Goal: Information Seeking & Learning: Learn about a topic

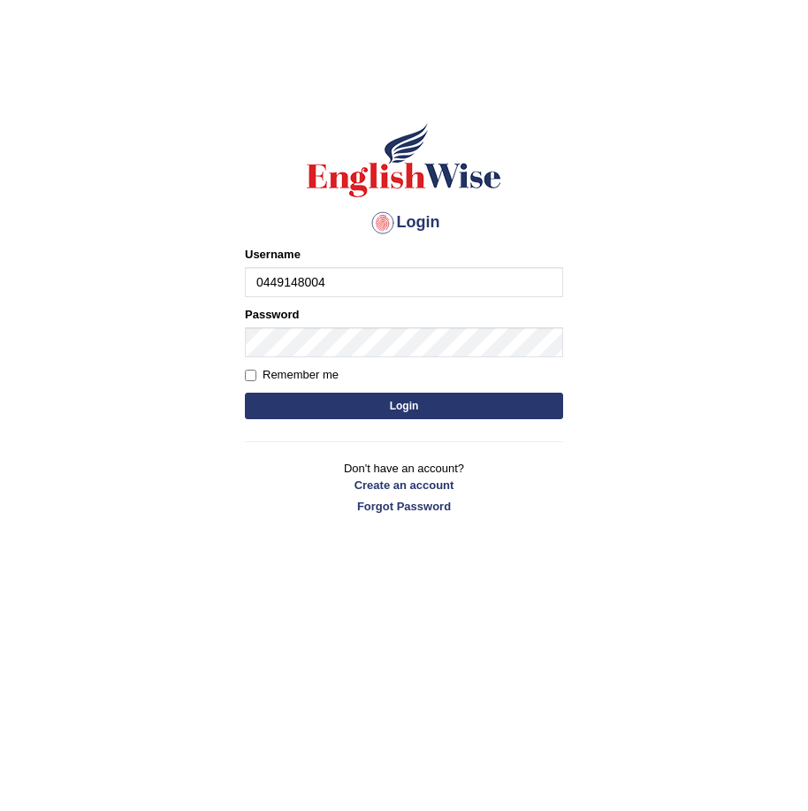
type input "0449148004"
click at [372, 326] on div "Password" at bounding box center [404, 331] width 318 height 51
click at [439, 411] on button "Login" at bounding box center [404, 406] width 318 height 27
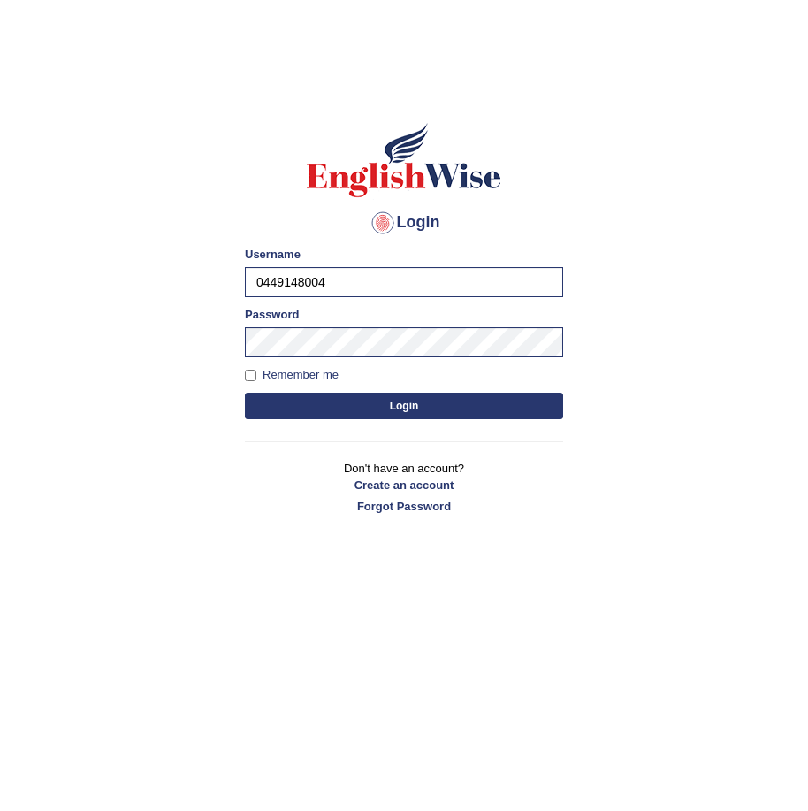
click at [445, 408] on button "Login" at bounding box center [404, 406] width 318 height 27
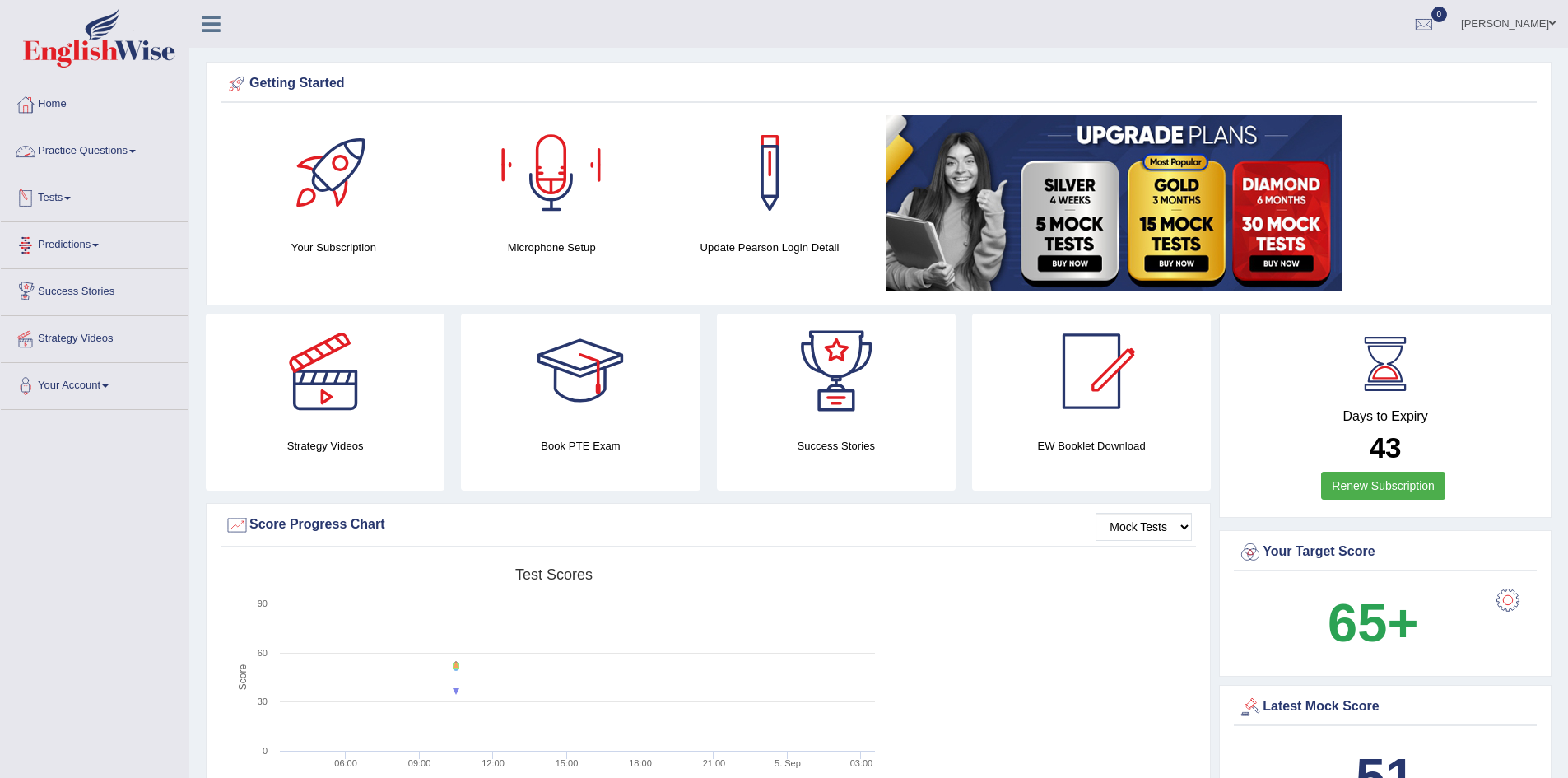
click at [118, 153] on link "Practice Questions" at bounding box center [95, 149] width 188 height 41
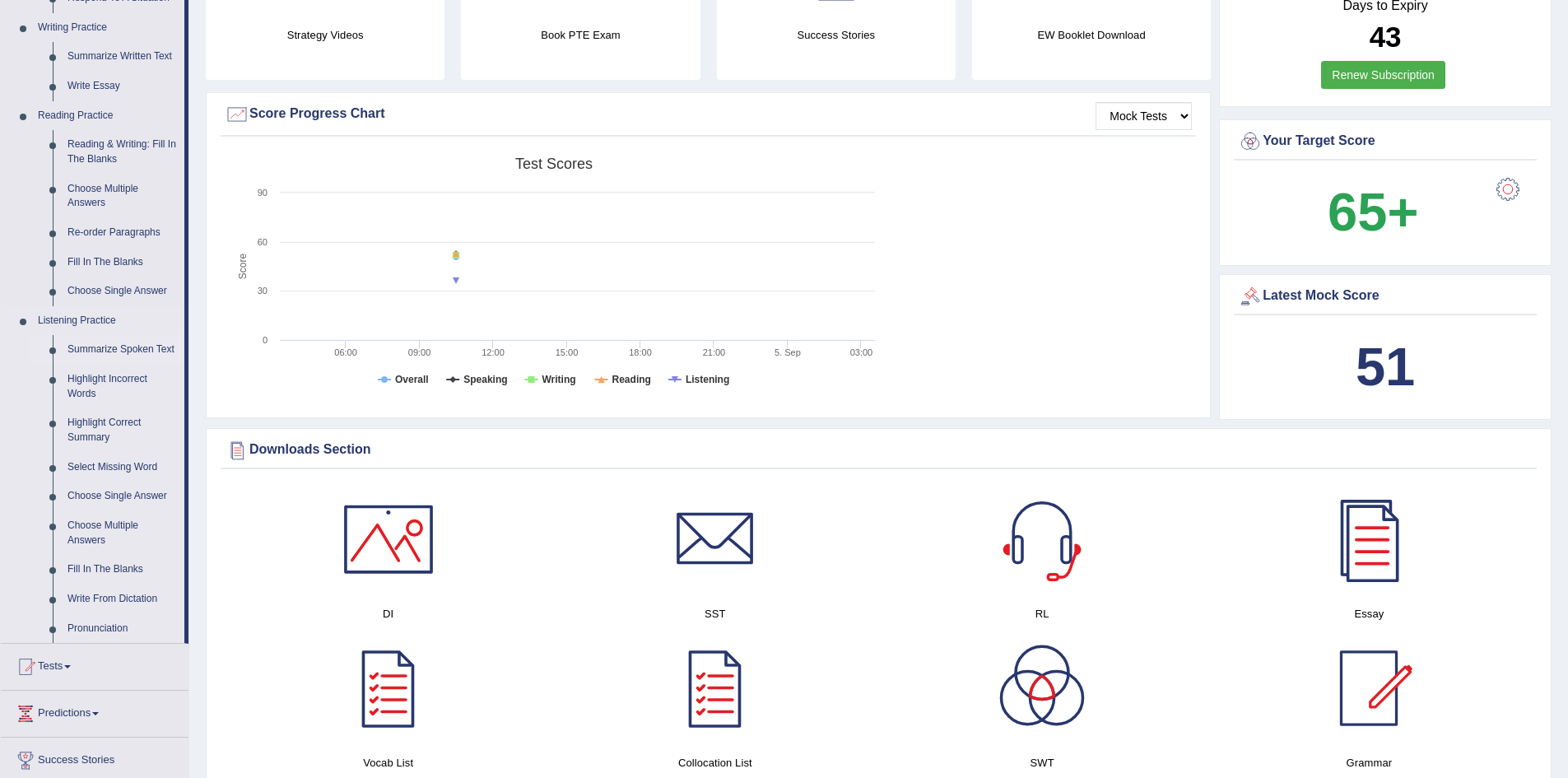
scroll to position [411, 0]
click at [135, 345] on link "Summarize Spoken Text" at bounding box center [123, 349] width 125 height 30
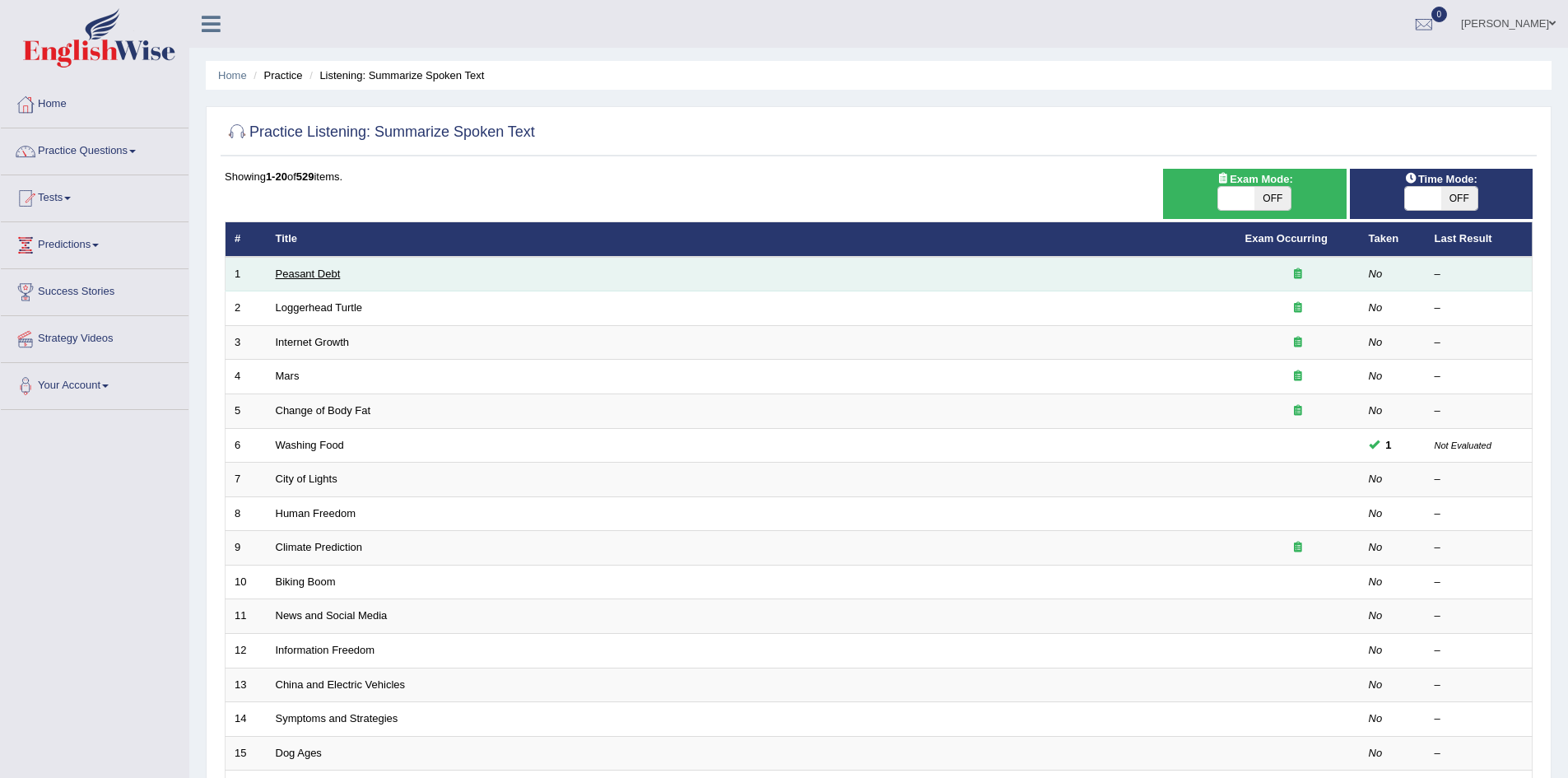
click at [322, 275] on link "Peasant Debt" at bounding box center [308, 273] width 65 height 12
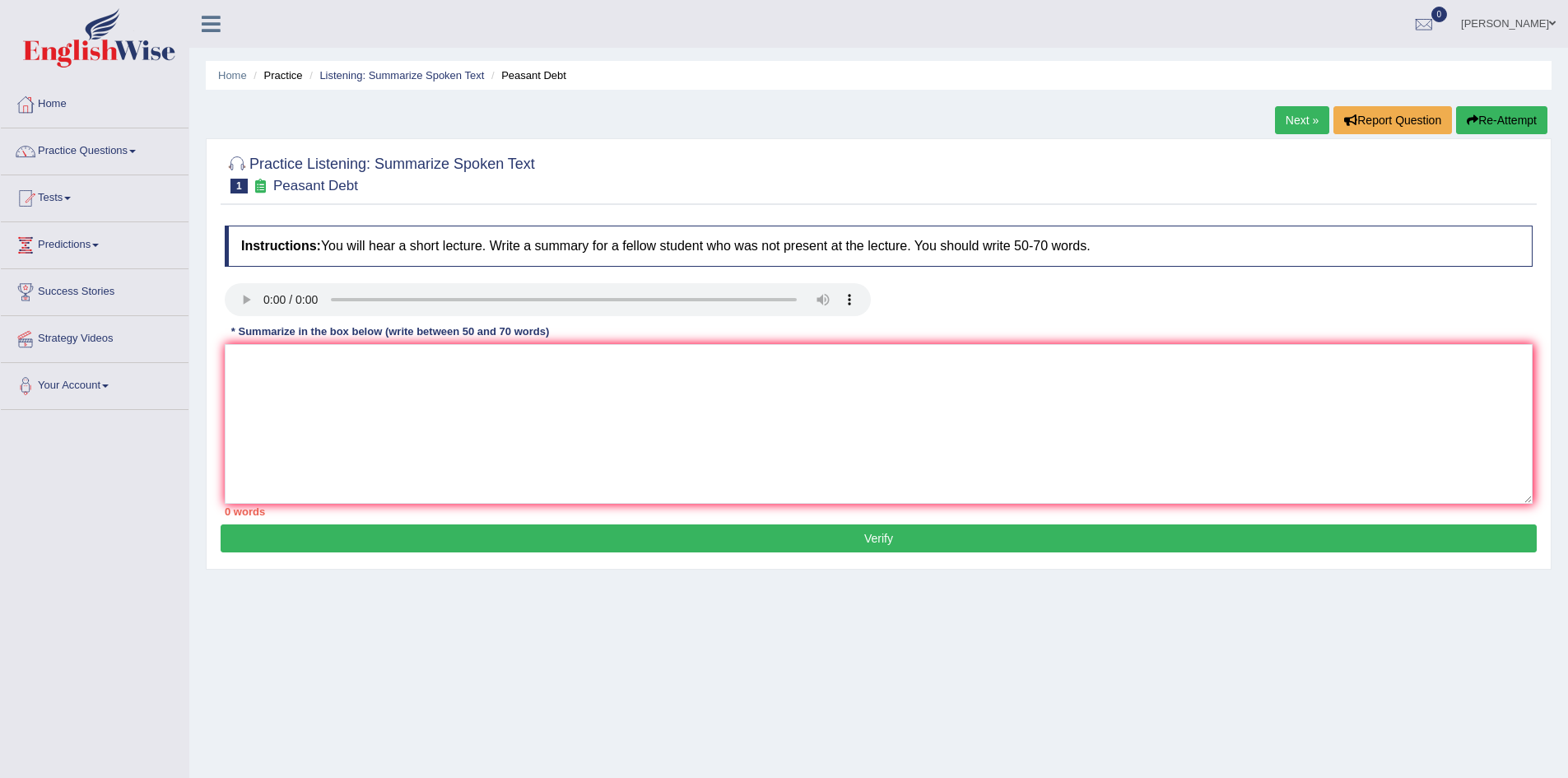
drag, startPoint x: 307, startPoint y: 113, endPoint x: 307, endPoint y: 224, distance: 111.0
click at [297, 145] on div "Home Practice Listening: Summarize Spoken Text Peasant Debt Next » Report Quest…" at bounding box center [878, 411] width 1379 height 823
drag, startPoint x: 325, startPoint y: 387, endPoint x: 354, endPoint y: 367, distance: 35.2
click at [330, 387] on textarea at bounding box center [878, 424] width 1308 height 160
type textarea "a"
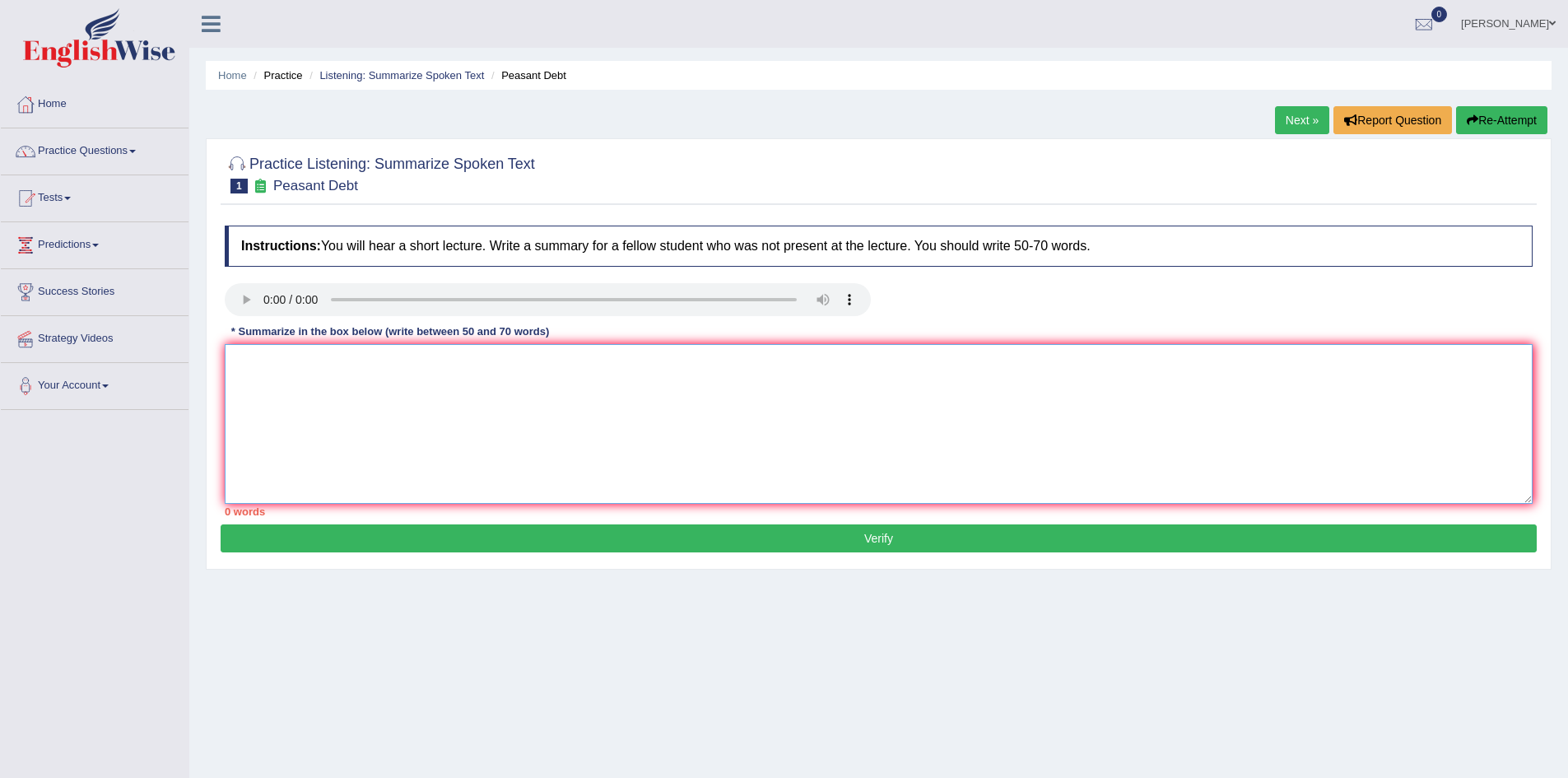
type textarea "a"
click at [719, 364] on textarea "A Noteworthy point revealed in the lecture was about thausands of farmers doing…" at bounding box center [878, 424] width 1308 height 160
click at [1013, 358] on textarea "A Noteworthy point revealed in the lecture was about thausands of farmers doing…" at bounding box center [878, 424] width 1308 height 160
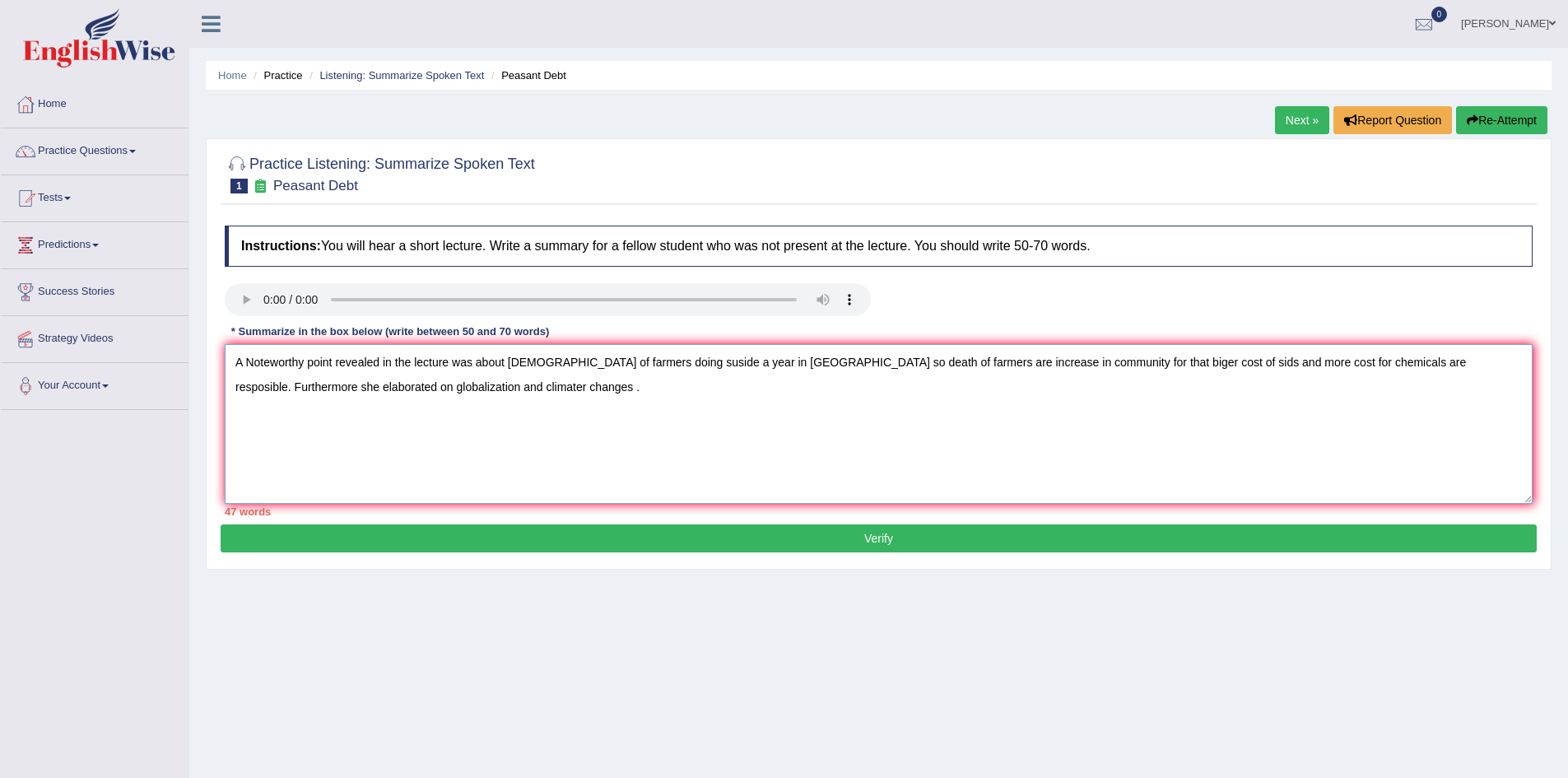
click at [430, 380] on textarea "A Noteworthy point revealed in the lecture was about thausands of farmers doing…" at bounding box center [878, 424] width 1308 height 160
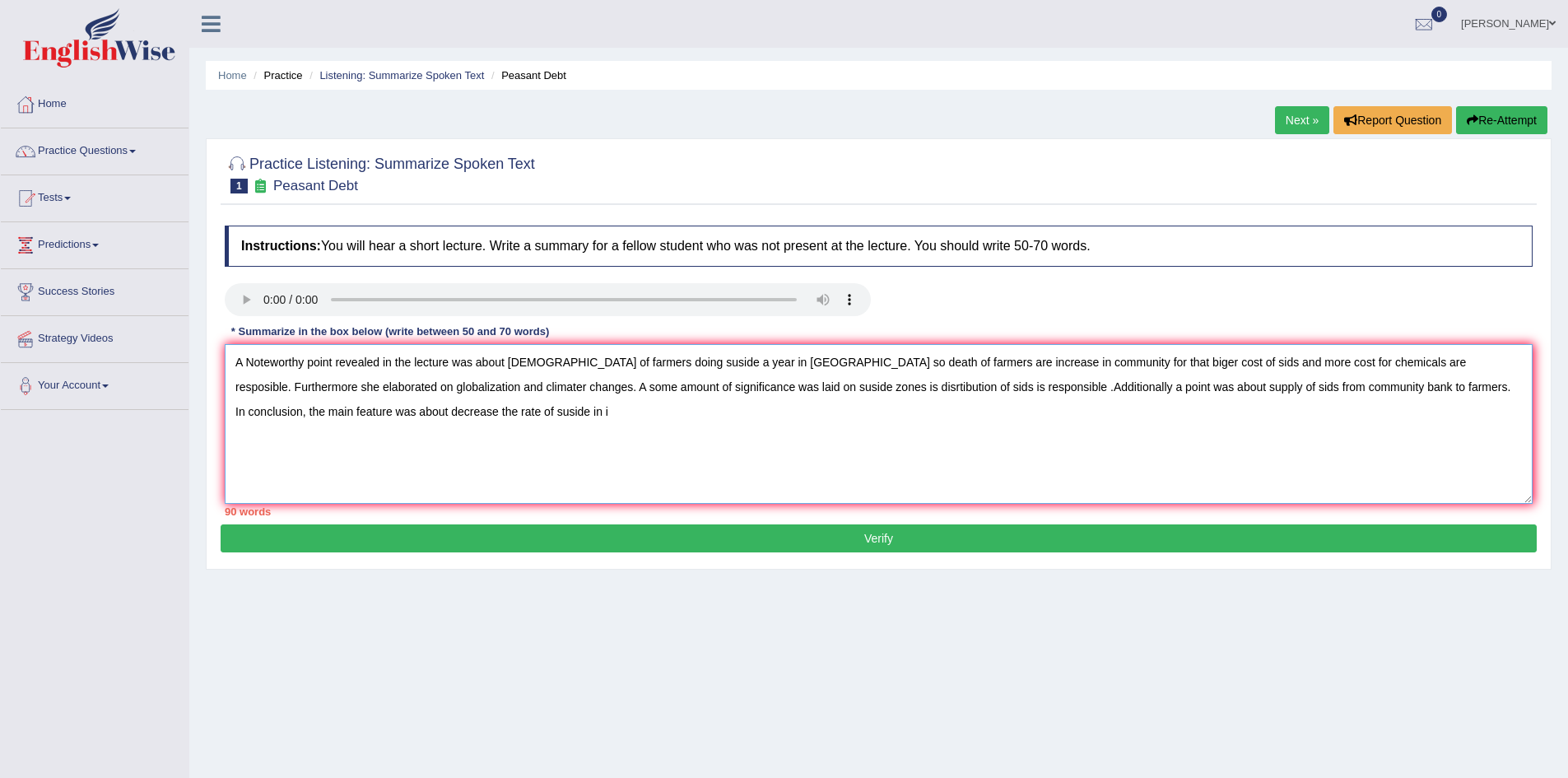
click at [560, 411] on textarea "A Noteworthy point revealed in the lecture was about thausands of farmers doing…" at bounding box center [878, 424] width 1308 height 160
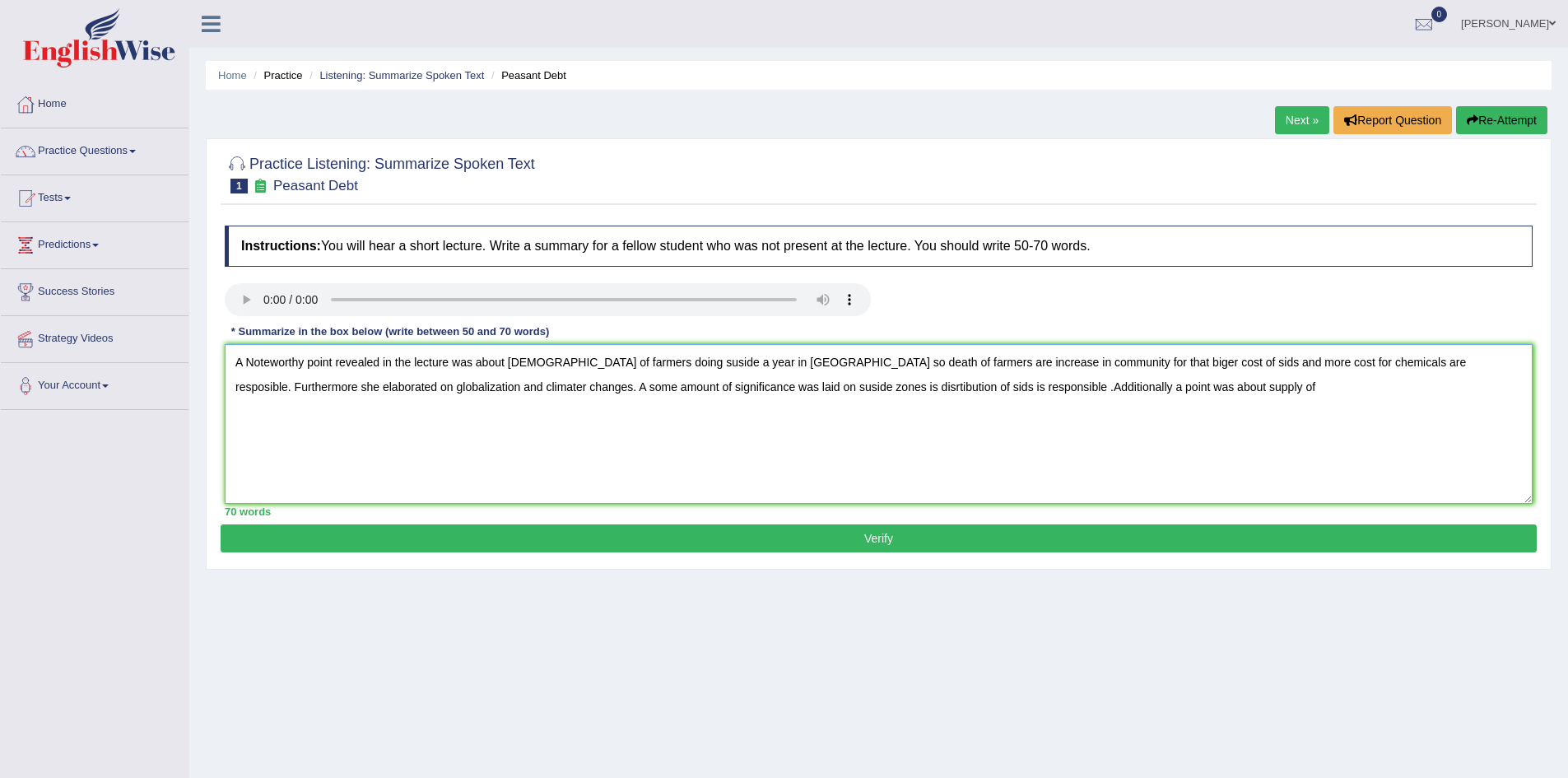
click at [363, 386] on textarea "A Noteworthy point revealed in the lecture was about thausands of farmers doing…" at bounding box center [878, 424] width 1308 height 160
click at [369, 388] on textarea "A Noteworthy point revealed in the lecture was about thausands of farmers doing…" at bounding box center [878, 424] width 1308 height 160
click at [1099, 383] on textarea "A Noteworthy point revealed in the lecture was about thausands of farmers doing…" at bounding box center [878, 424] width 1308 height 160
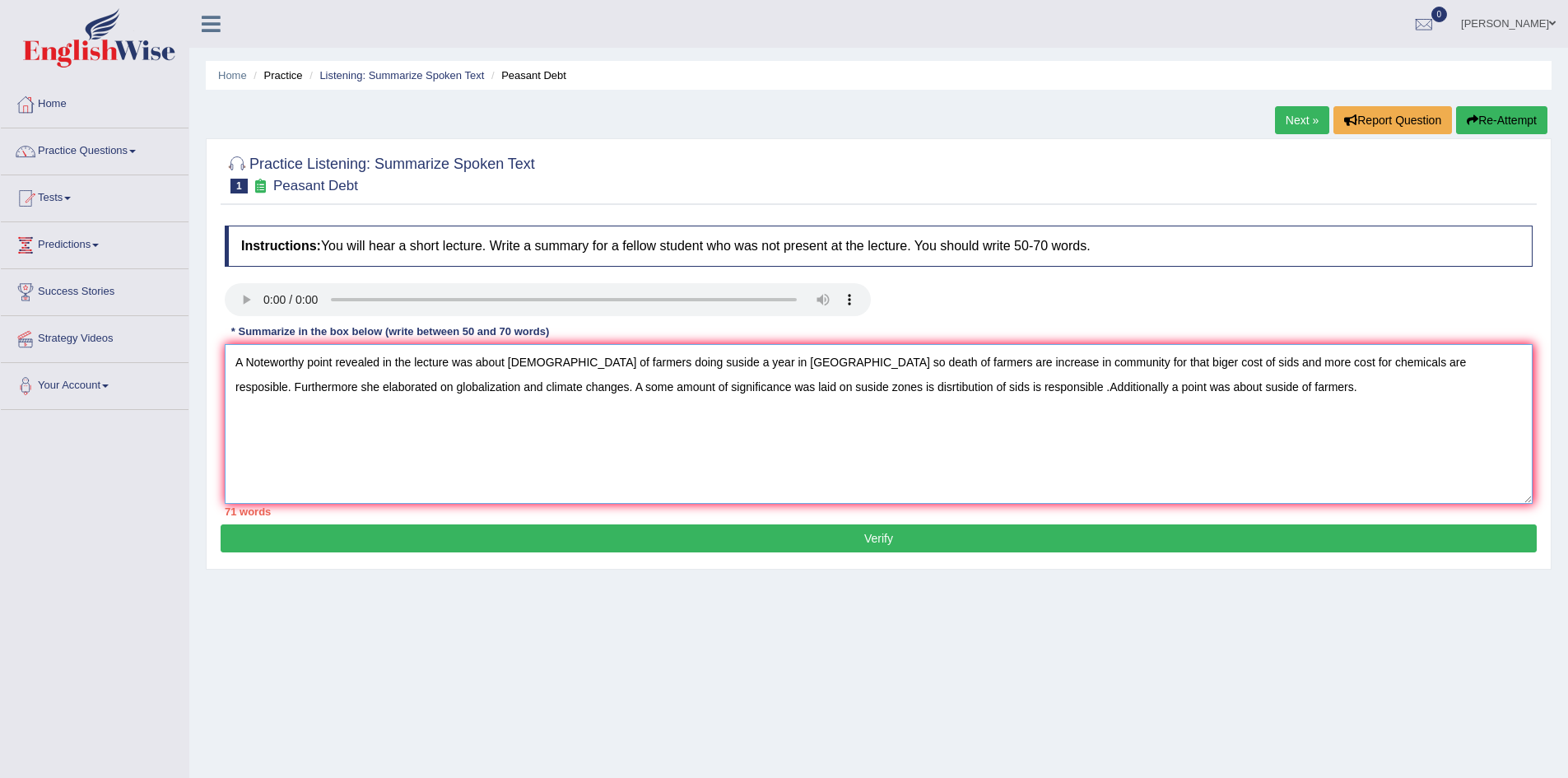
type textarea "A Noteworthy point revealed in the lecture was about thausands of farmers doing…"
click at [1061, 536] on button "Verify" at bounding box center [879, 538] width 1317 height 28
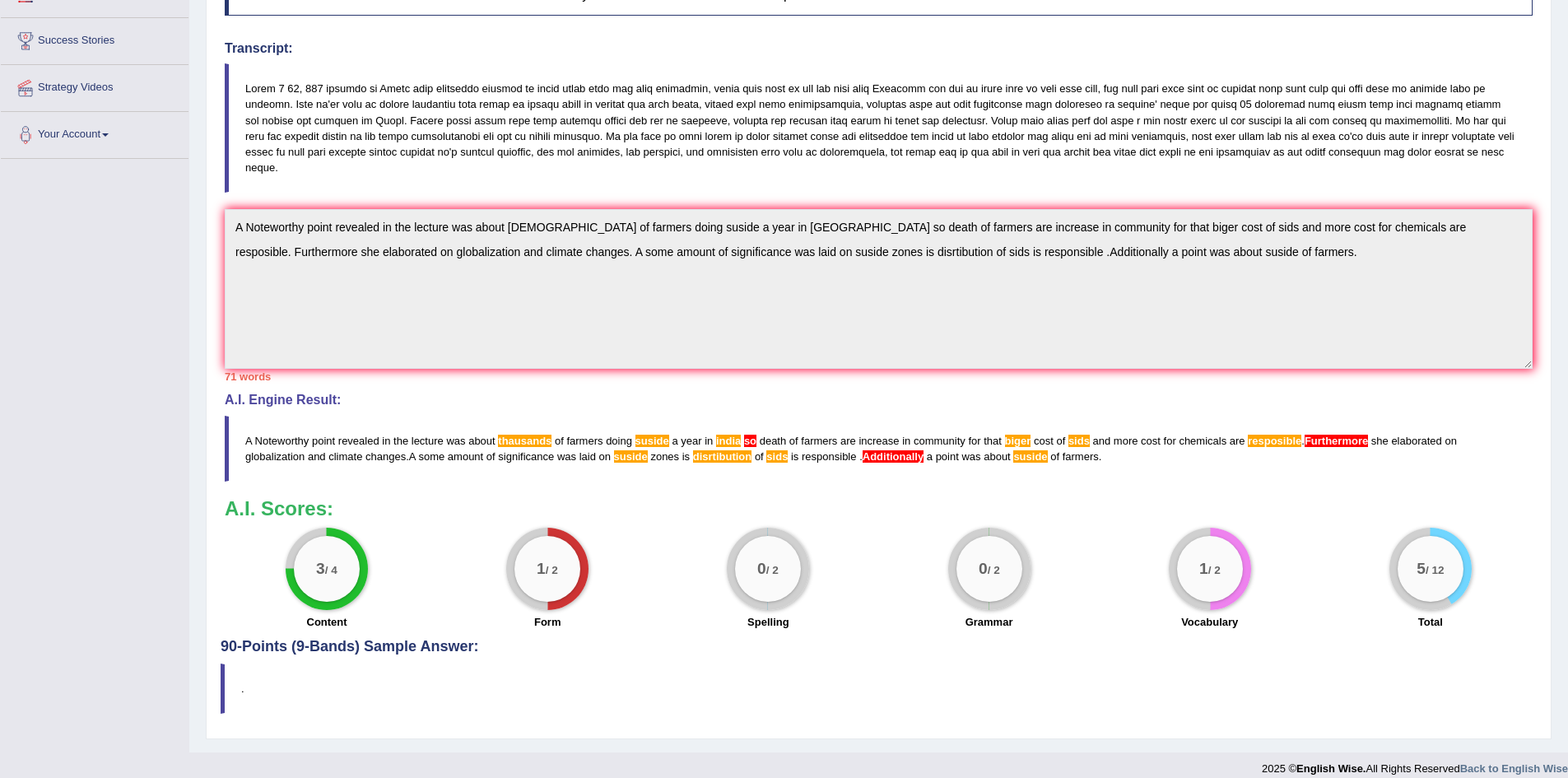
scroll to position [266, 0]
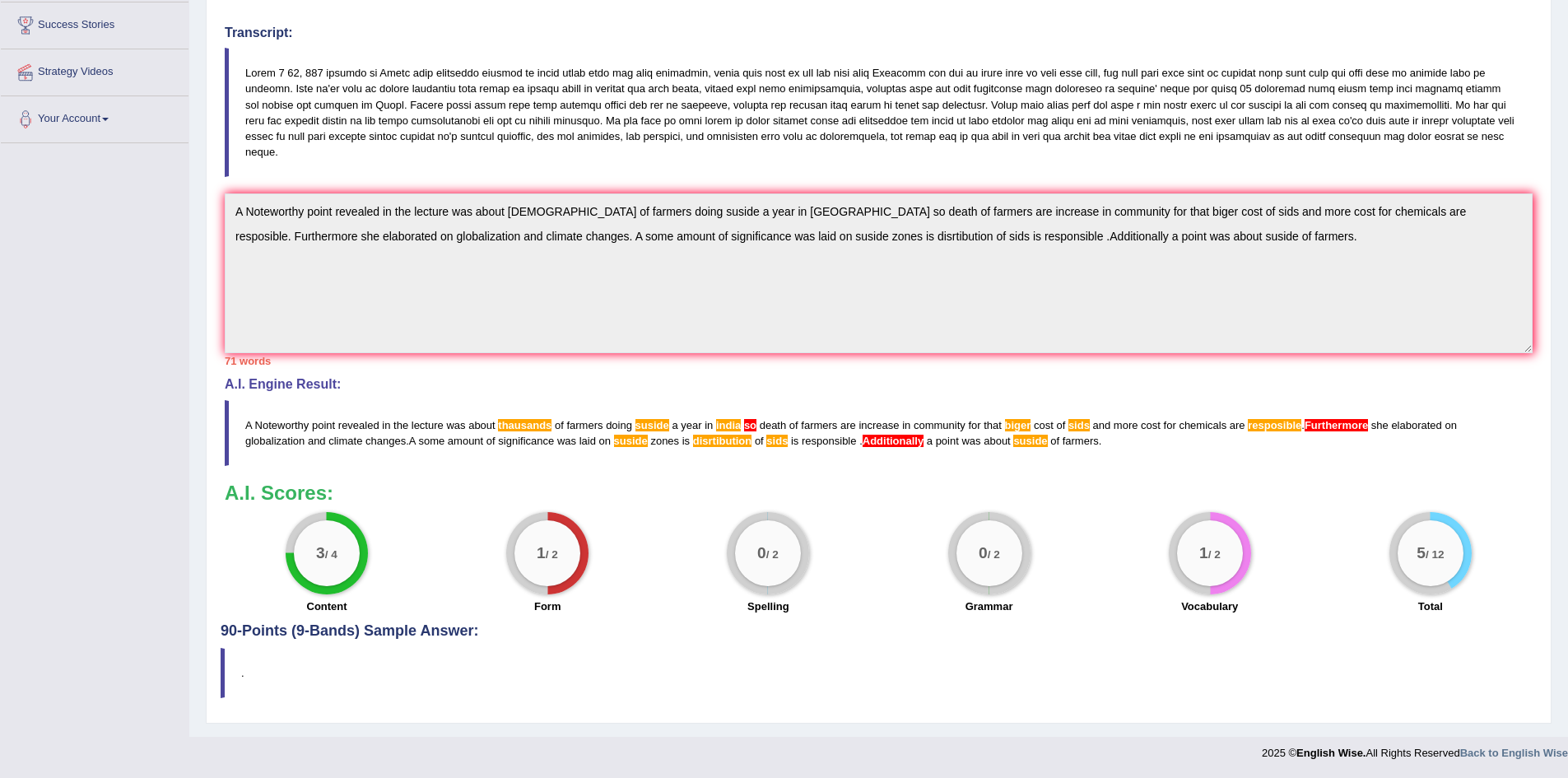
click at [525, 426] on span "thausands" at bounding box center [524, 424] width 53 height 12
click at [526, 423] on span "thausands" at bounding box center [524, 424] width 53 height 12
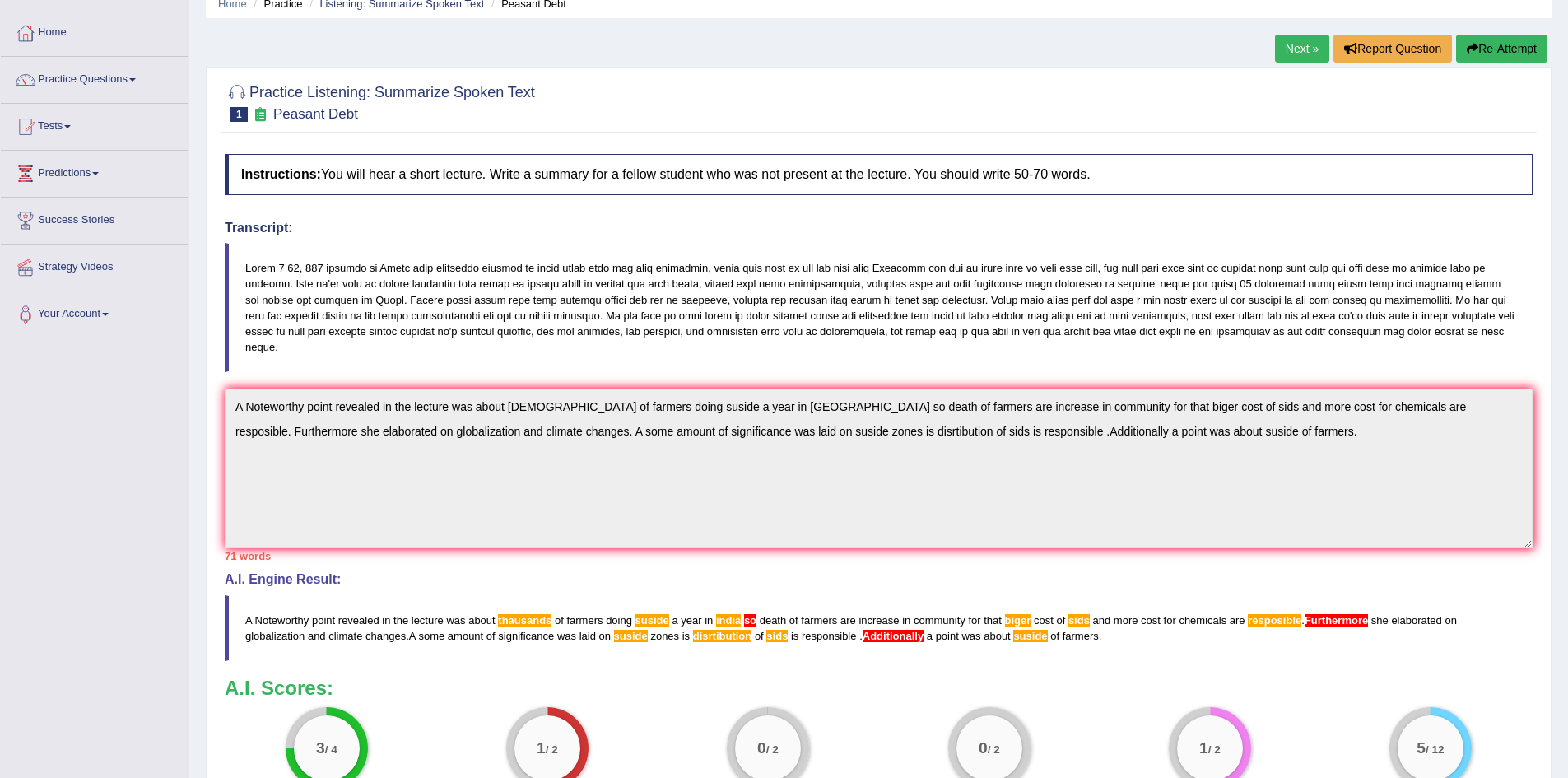
scroll to position [0, 0]
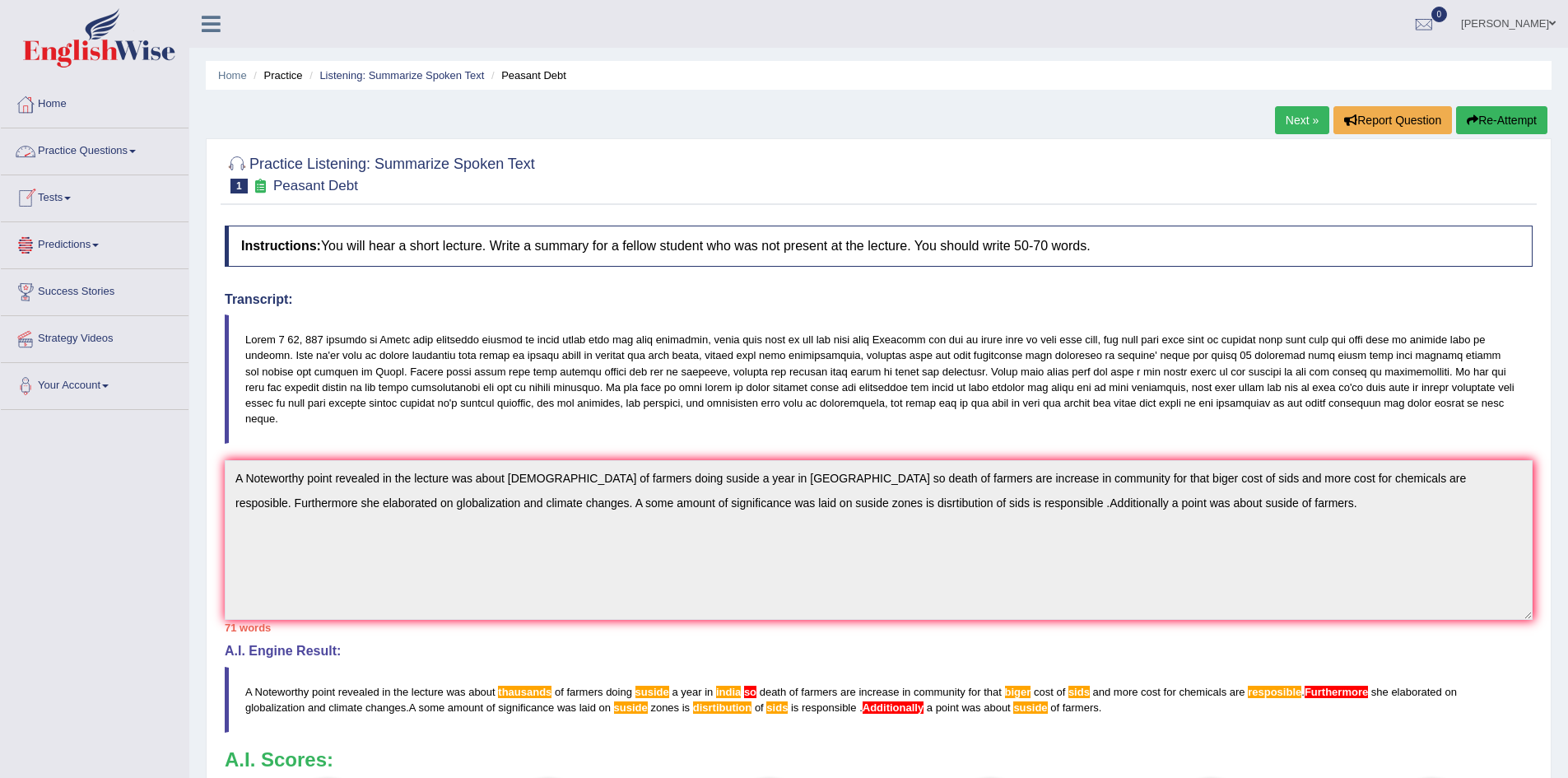
click at [82, 145] on link "Practice Questions" at bounding box center [95, 149] width 188 height 41
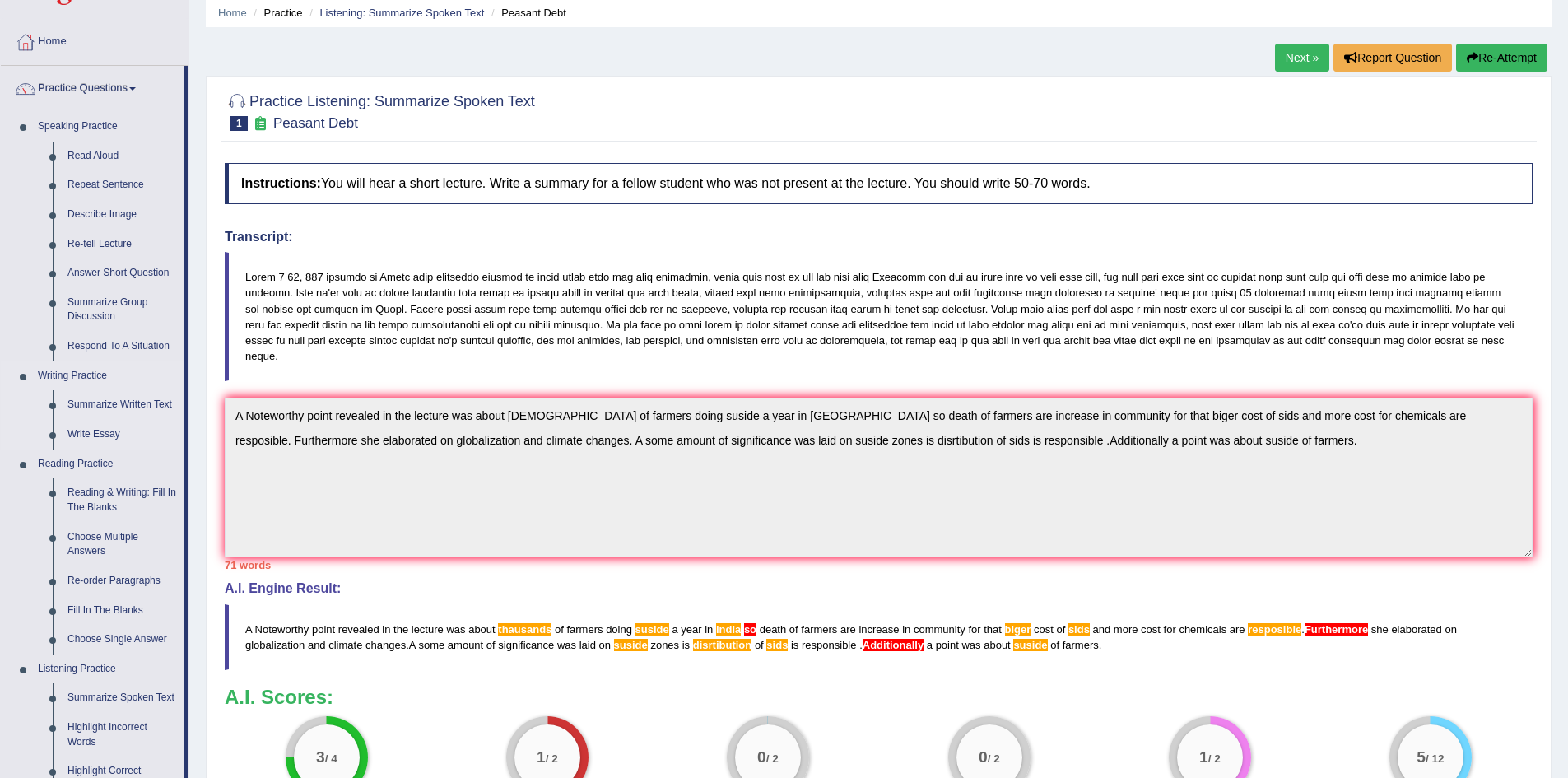
scroll to position [512, 0]
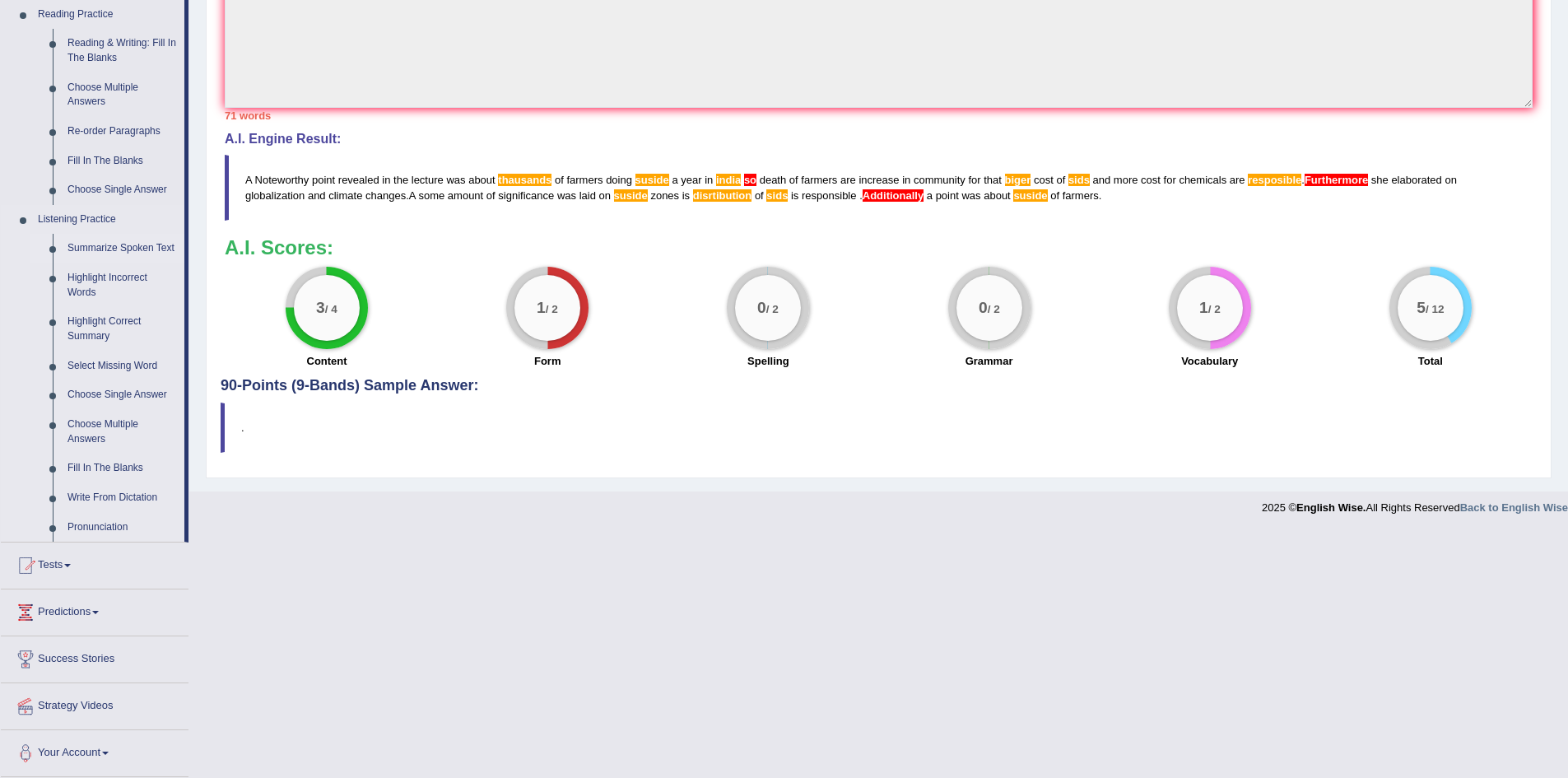
click at [164, 248] on link "Summarize Spoken Text" at bounding box center [123, 248] width 125 height 30
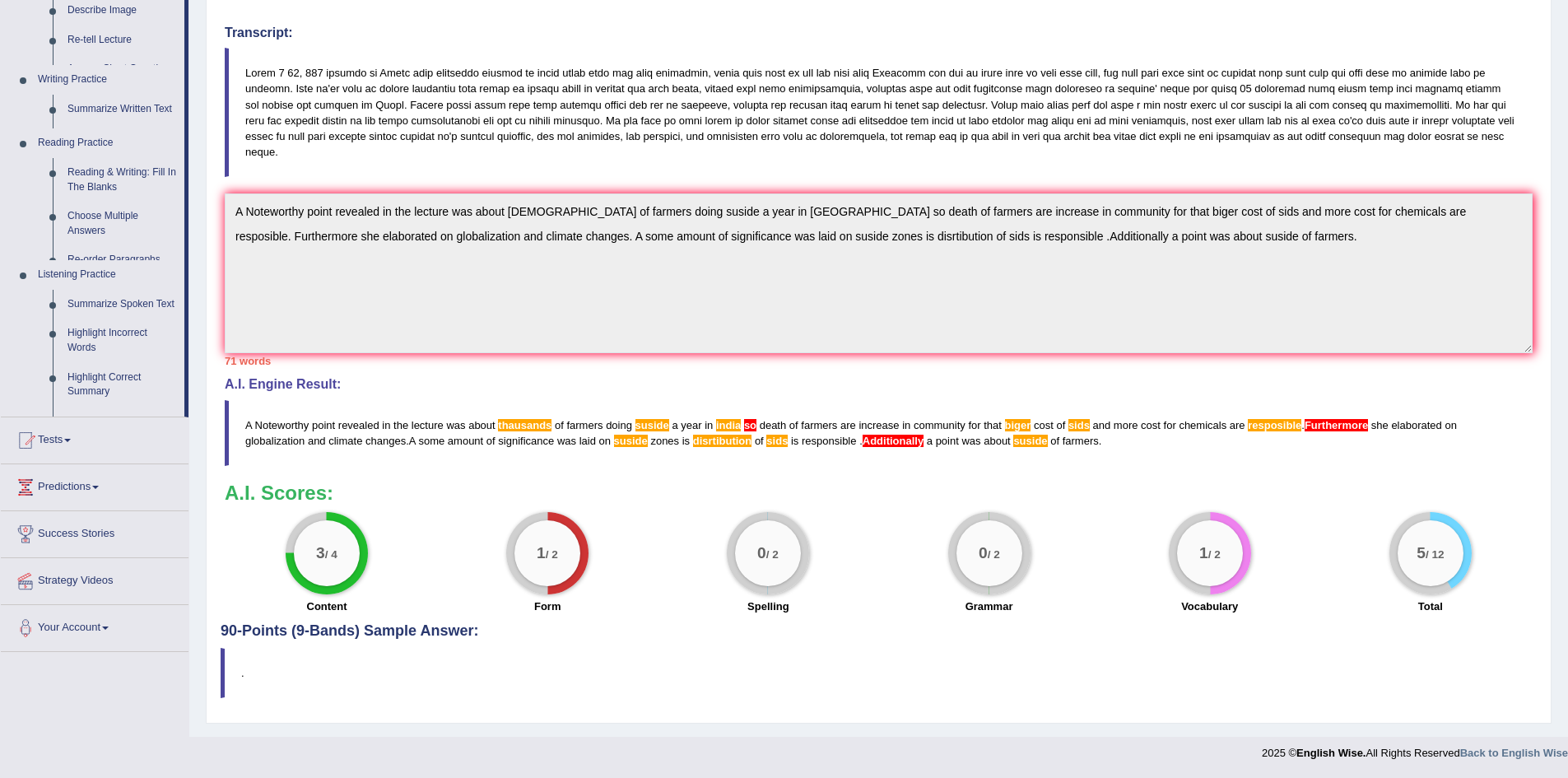
scroll to position [266, 0]
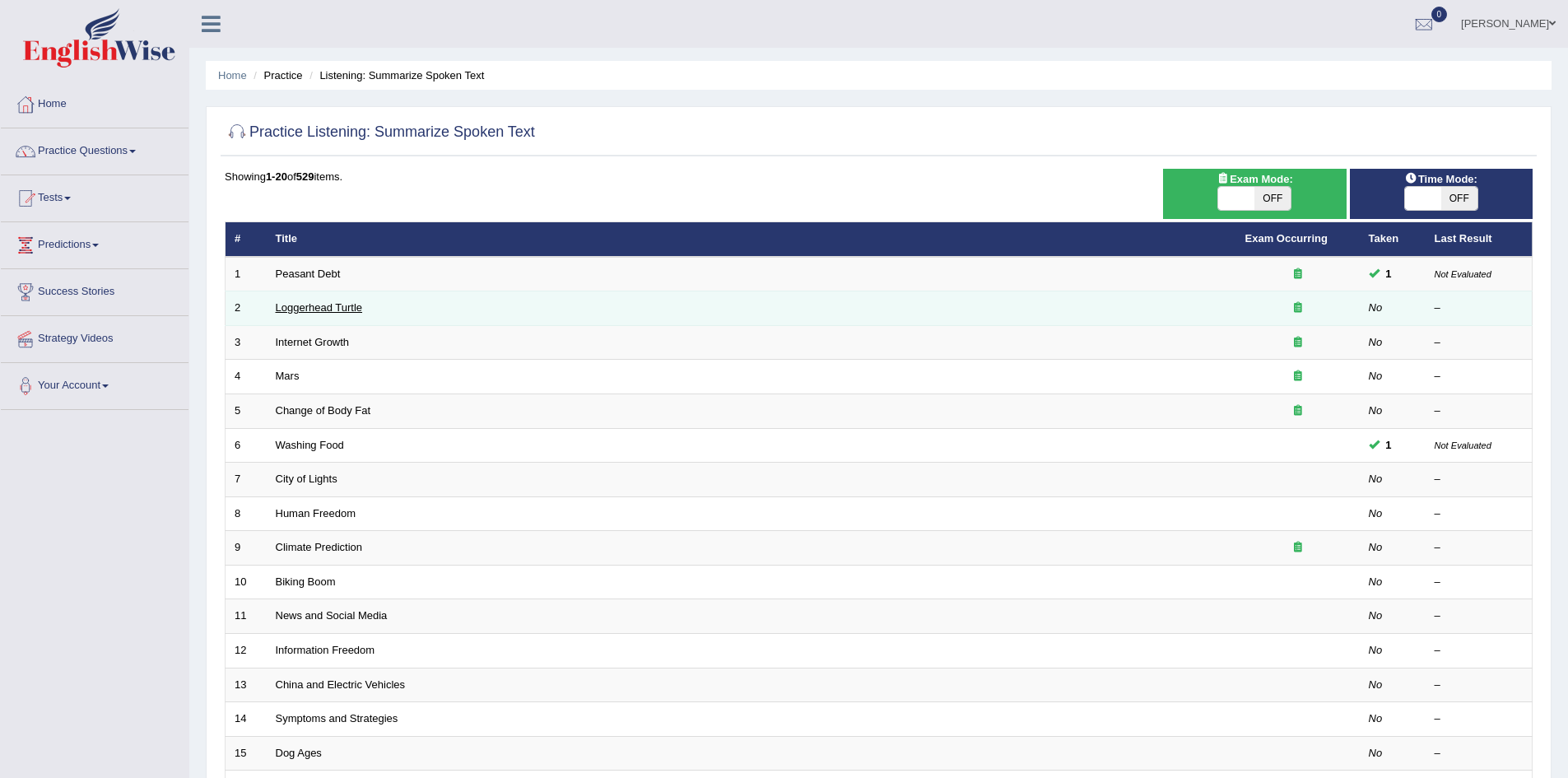
click at [331, 314] on link "Loggerhead Turtle" at bounding box center [319, 307] width 88 height 12
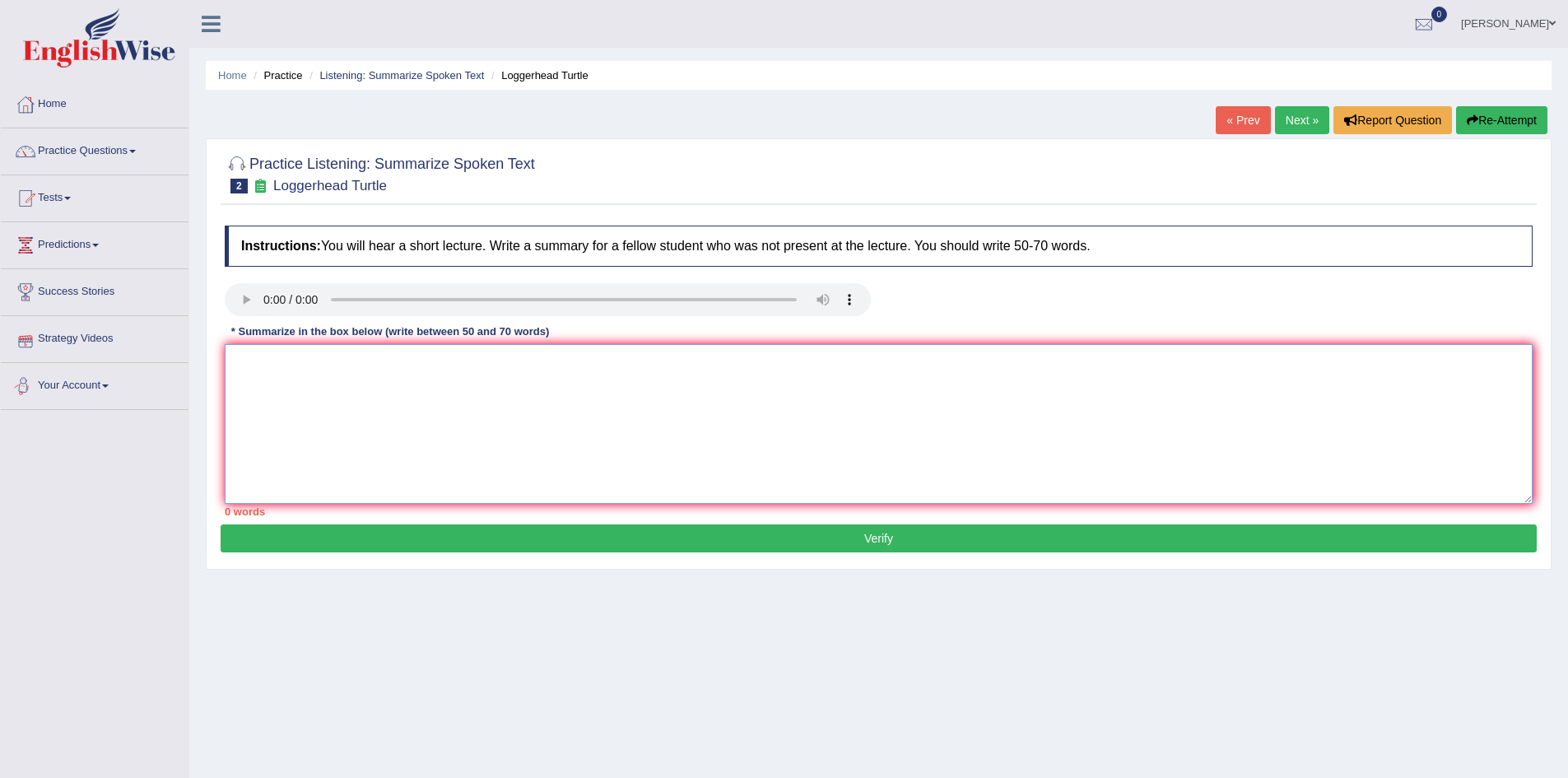
click at [267, 384] on textarea at bounding box center [878, 424] width 1308 height 160
click at [938, 363] on textarea "A Noteworthy point revealed in the lacture was about young tartle and how to sa…" at bounding box center [878, 424] width 1308 height 160
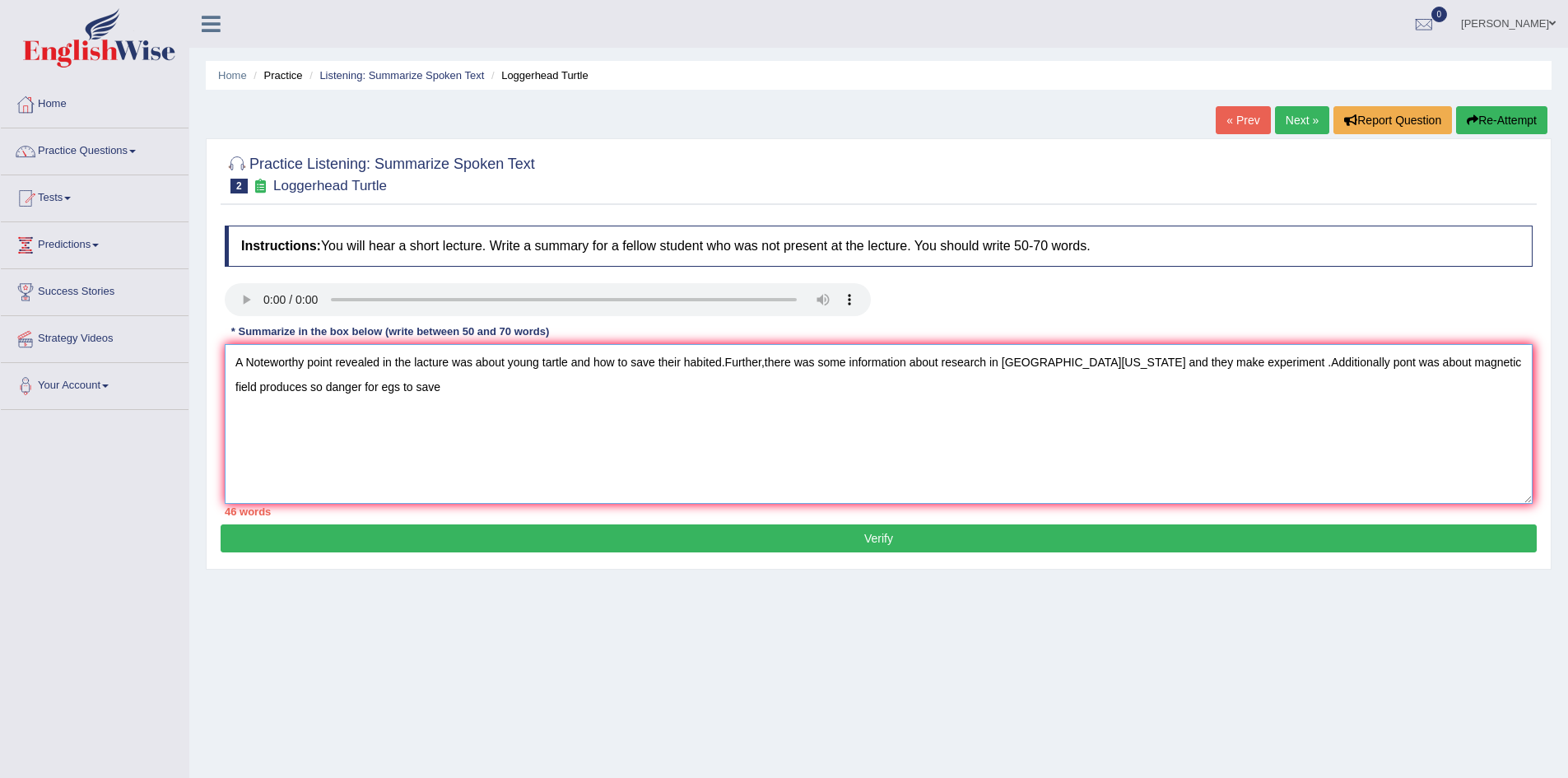
click at [424, 389] on textarea "A Noteworthy point revealed in the lacture was about young tartle and how to sa…" at bounding box center [878, 424] width 1308 height 160
click at [1507, 361] on textarea "A Noteworthy point revealed in the lacture was about young tartle and how to sa…" at bounding box center [878, 424] width 1308 height 160
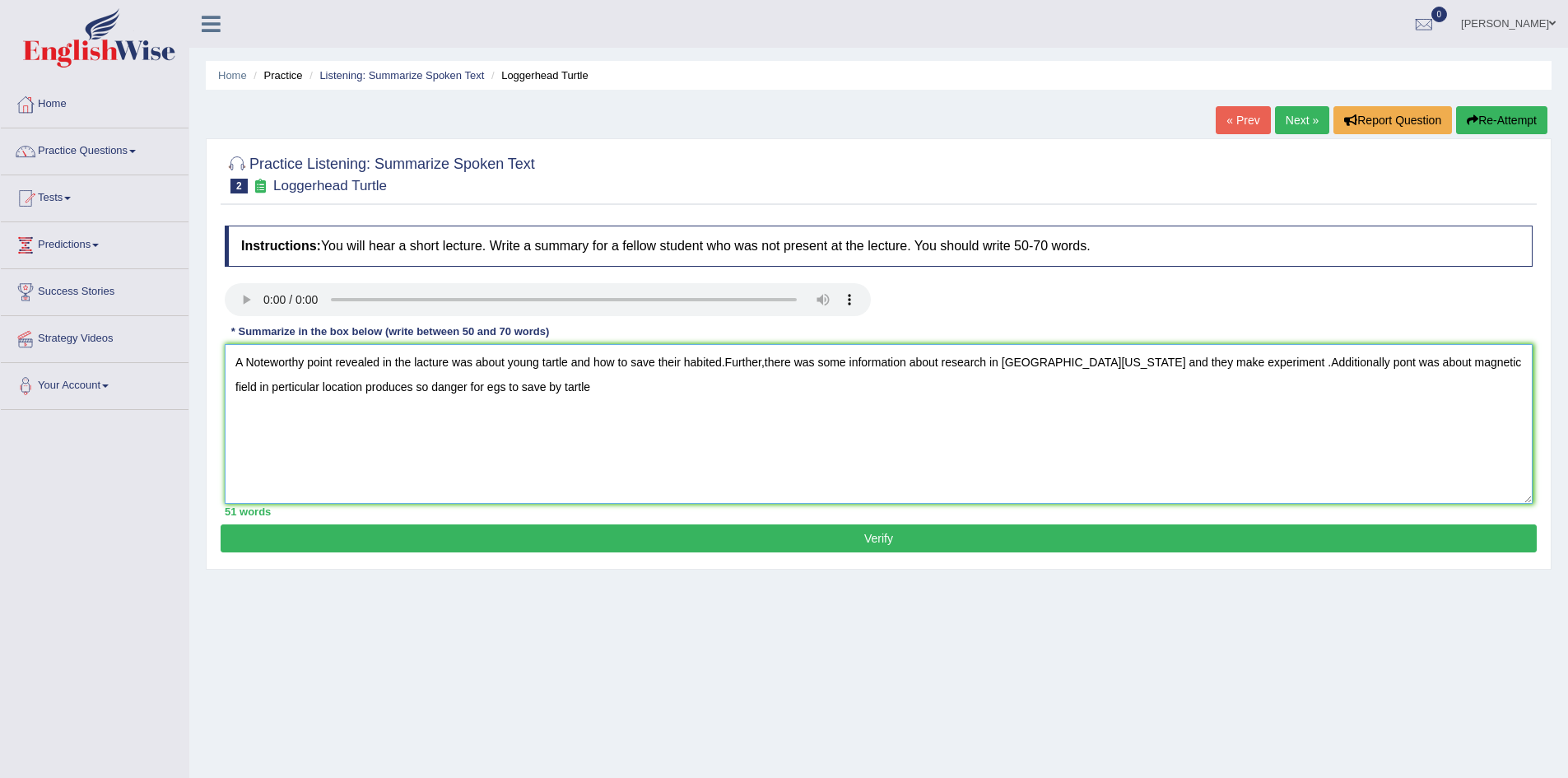
click at [468, 387] on textarea "A Noteworthy point revealed in the lacture was about young tartle and how to sa…" at bounding box center [878, 424] width 1308 height 160
click at [563, 383] on textarea "A Noteworthy point revealed in the lacture was about young tartle and how to sa…" at bounding box center [878, 424] width 1308 height 160
drag, startPoint x: 559, startPoint y: 384, endPoint x: 571, endPoint y: 385, distance: 12.0
click at [561, 384] on textarea "A Noteworthy point revealed in the lacture was about young tartle and how to sa…" at bounding box center [878, 424] width 1308 height 160
type textarea "A Noteworthy point revealed in the lacture was about young tartle and how to sa…"
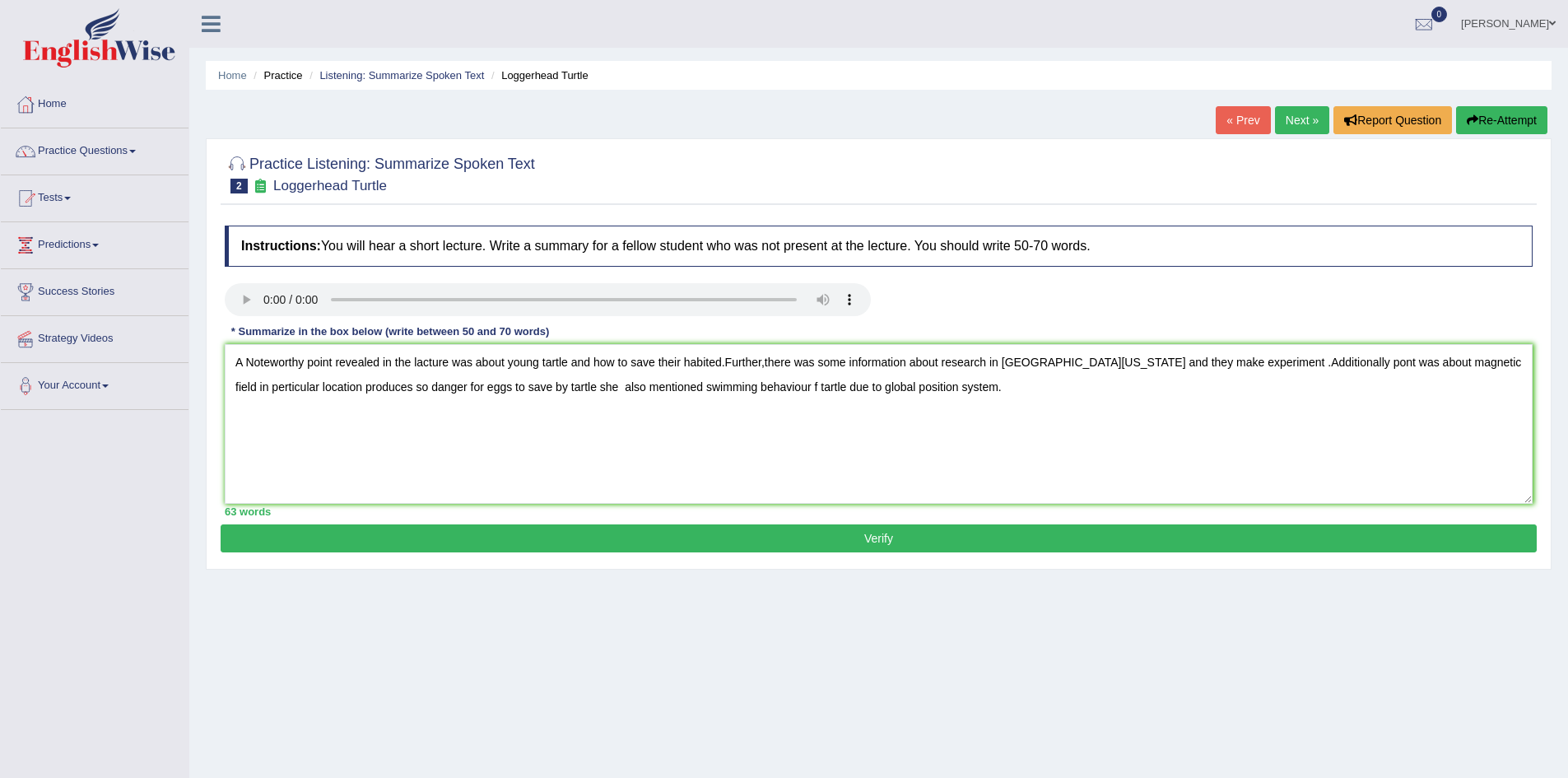
click at [655, 528] on button "Verify" at bounding box center [879, 538] width 1317 height 28
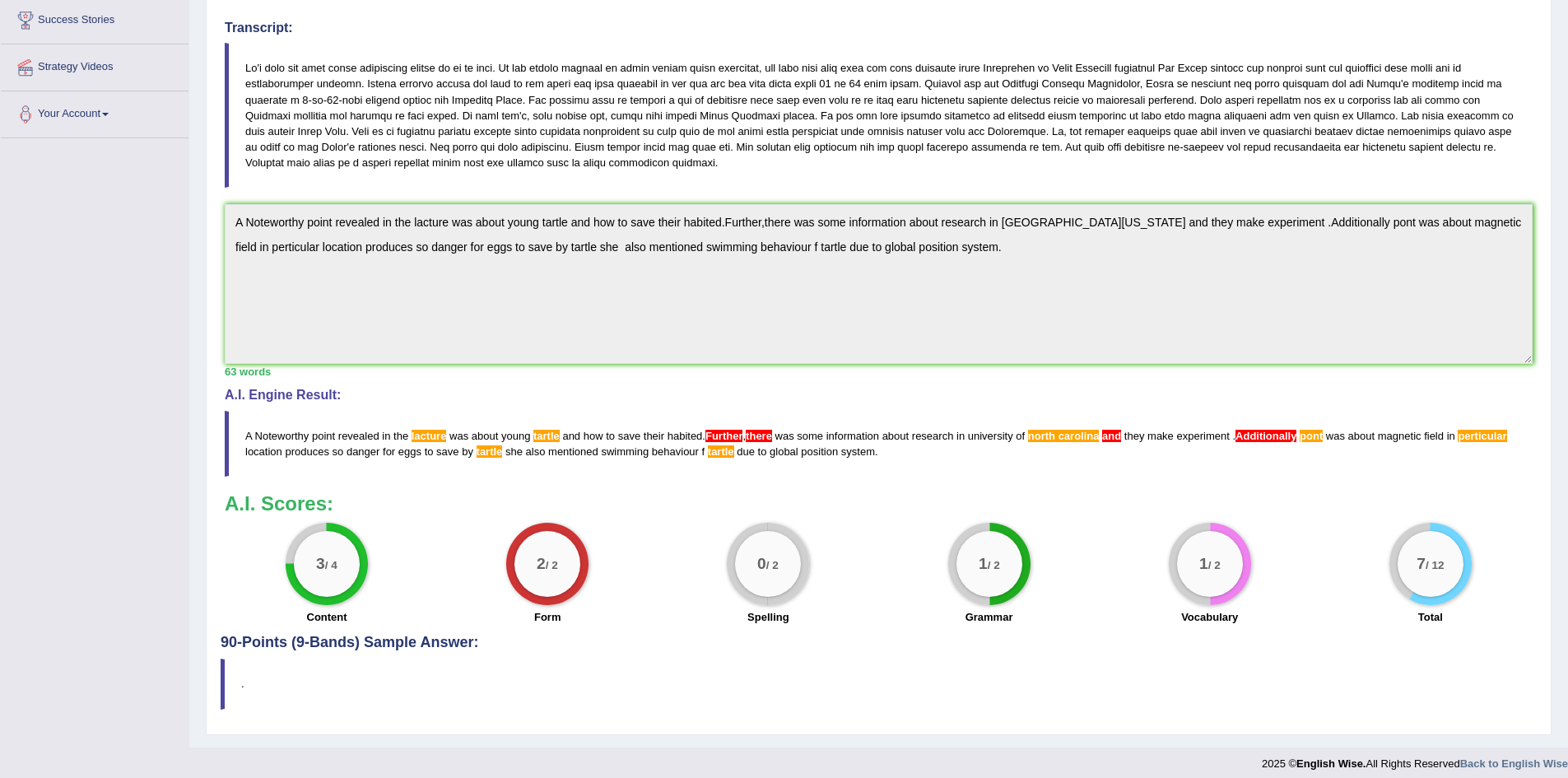
scroll to position [282, 0]
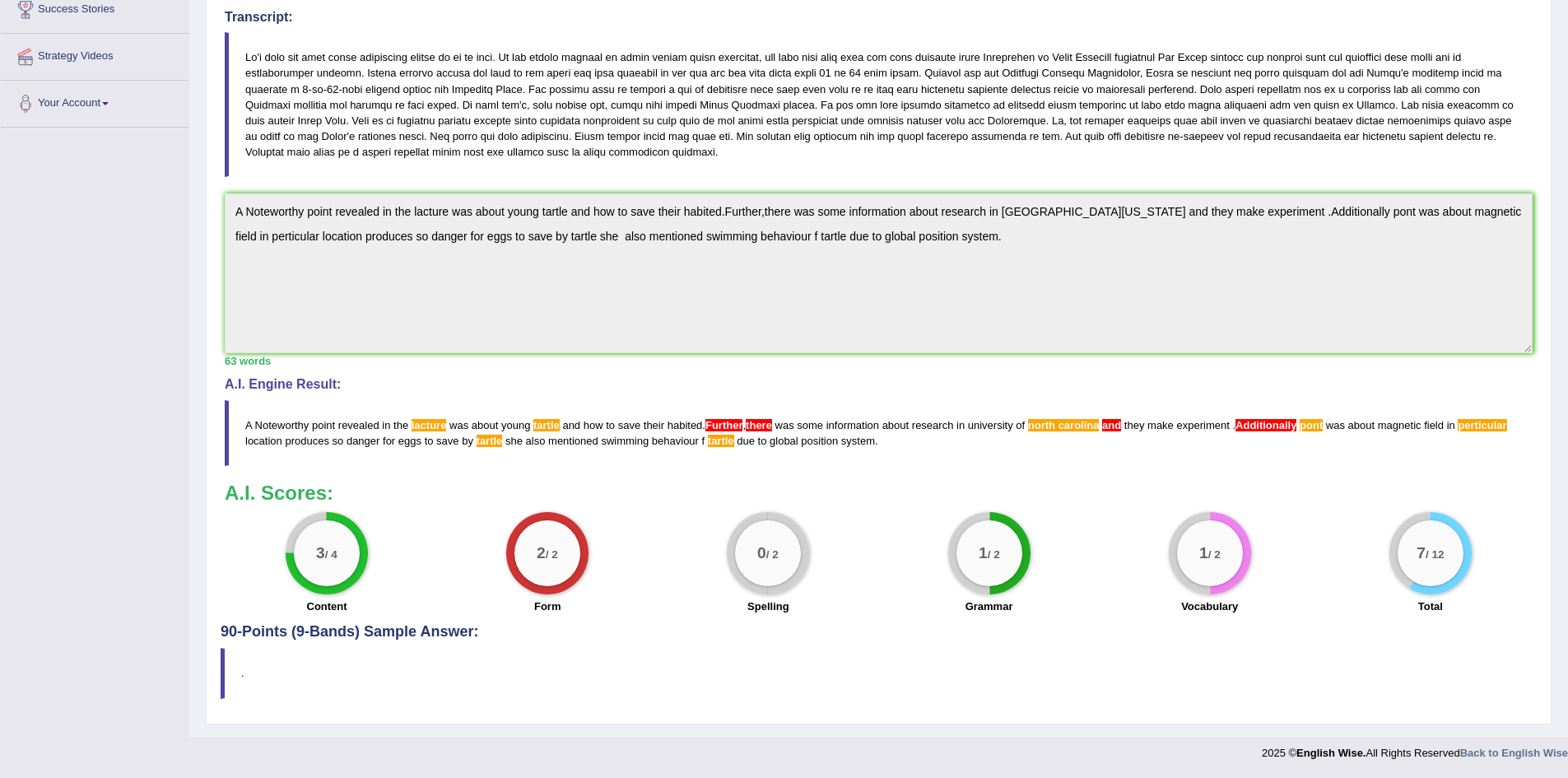
click at [435, 628] on h4 "90-Points (9-Bands) Sample Answer:" at bounding box center [879, 285] width 1317 height 708
click at [334, 629] on h4 "90-Points (9-Bands) Sample Answer:" at bounding box center [879, 285] width 1317 height 708
click at [218, 668] on div "Practice Listening: Summarize Spoken Text 2 Loggerhead Turtle Instructions: You…" at bounding box center [879, 289] width 1346 height 867
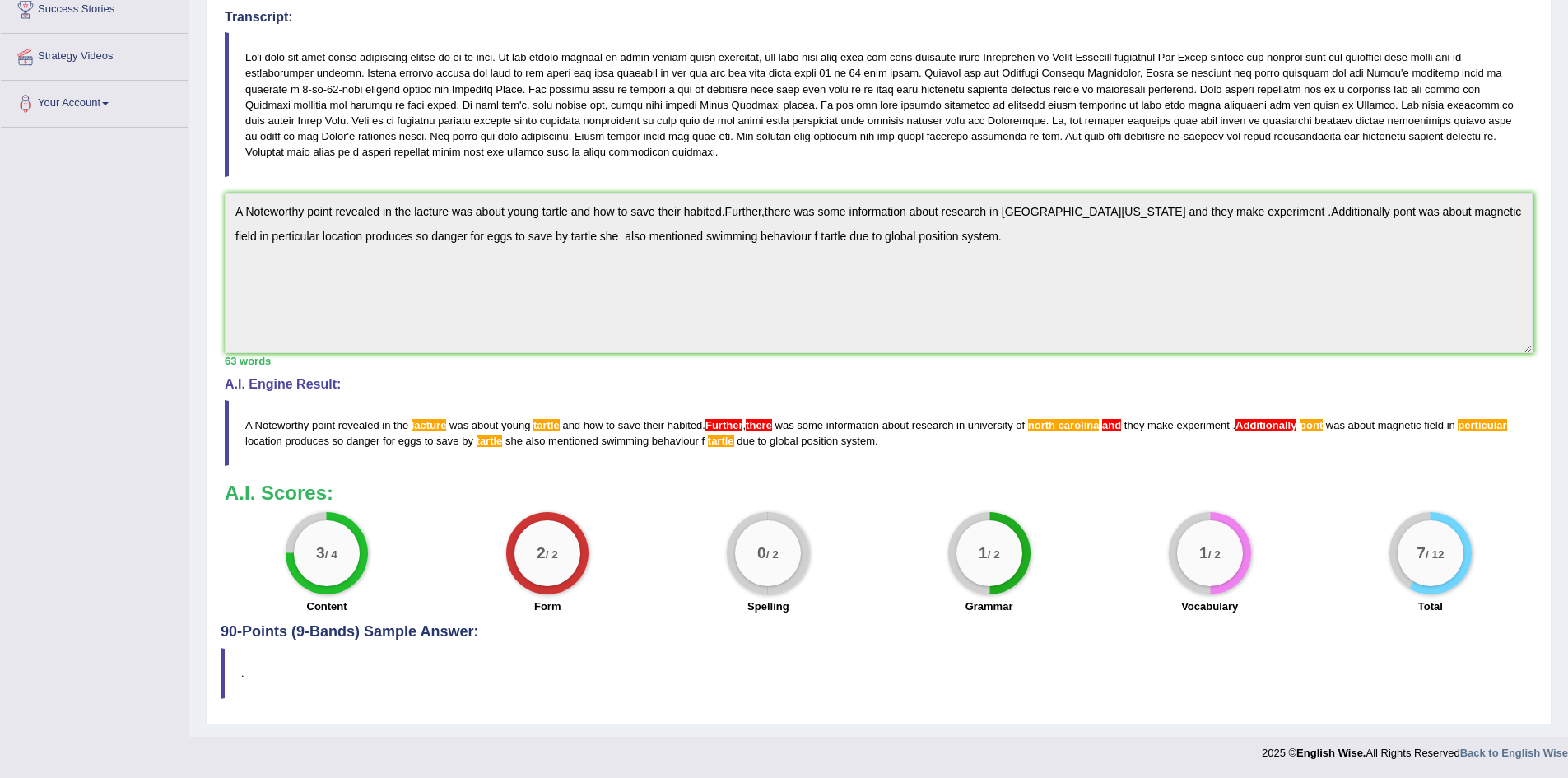
click at [220, 667] on div "Practice Listening: Summarize Spoken Text 2 Loggerhead Turtle Instructions: You…" at bounding box center [879, 289] width 1346 height 867
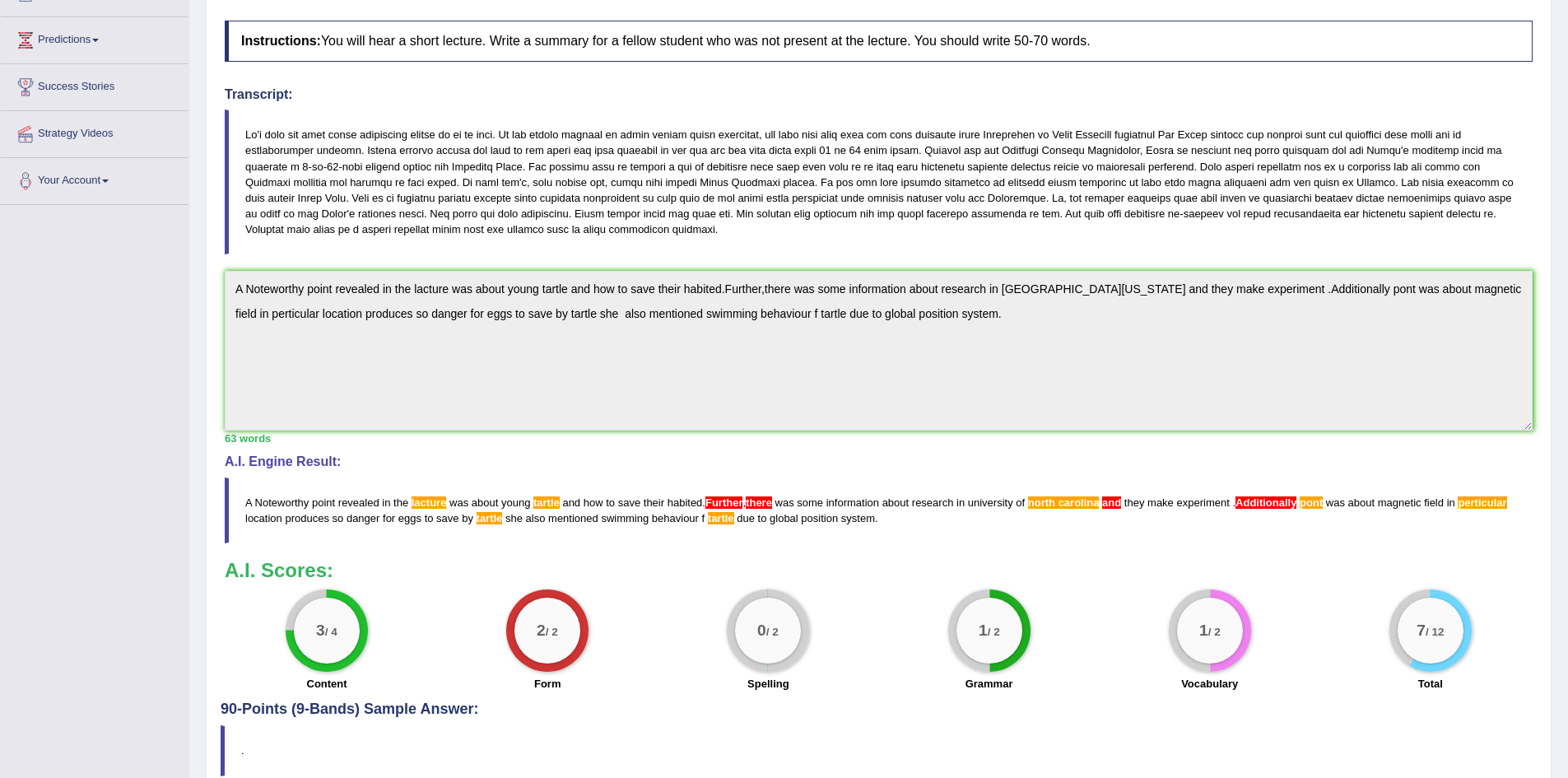
scroll to position [247, 0]
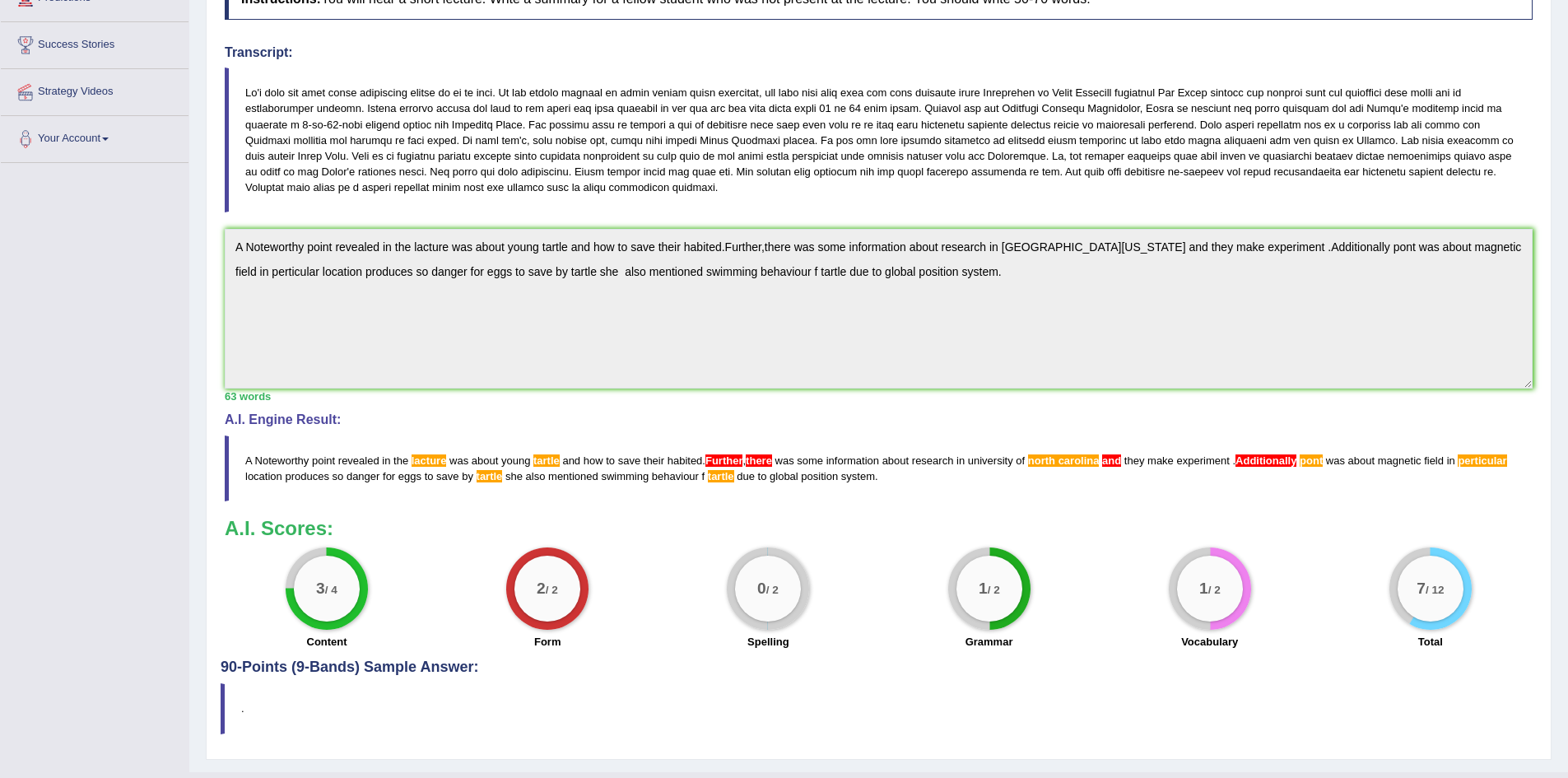
click at [432, 460] on span "lacture" at bounding box center [429, 460] width 35 height 12
click at [725, 457] on span "Further" at bounding box center [724, 460] width 38 height 12
click at [1076, 458] on span "carolina" at bounding box center [1079, 460] width 41 height 12
click at [1076, 456] on span "carolina" at bounding box center [1079, 460] width 41 height 12
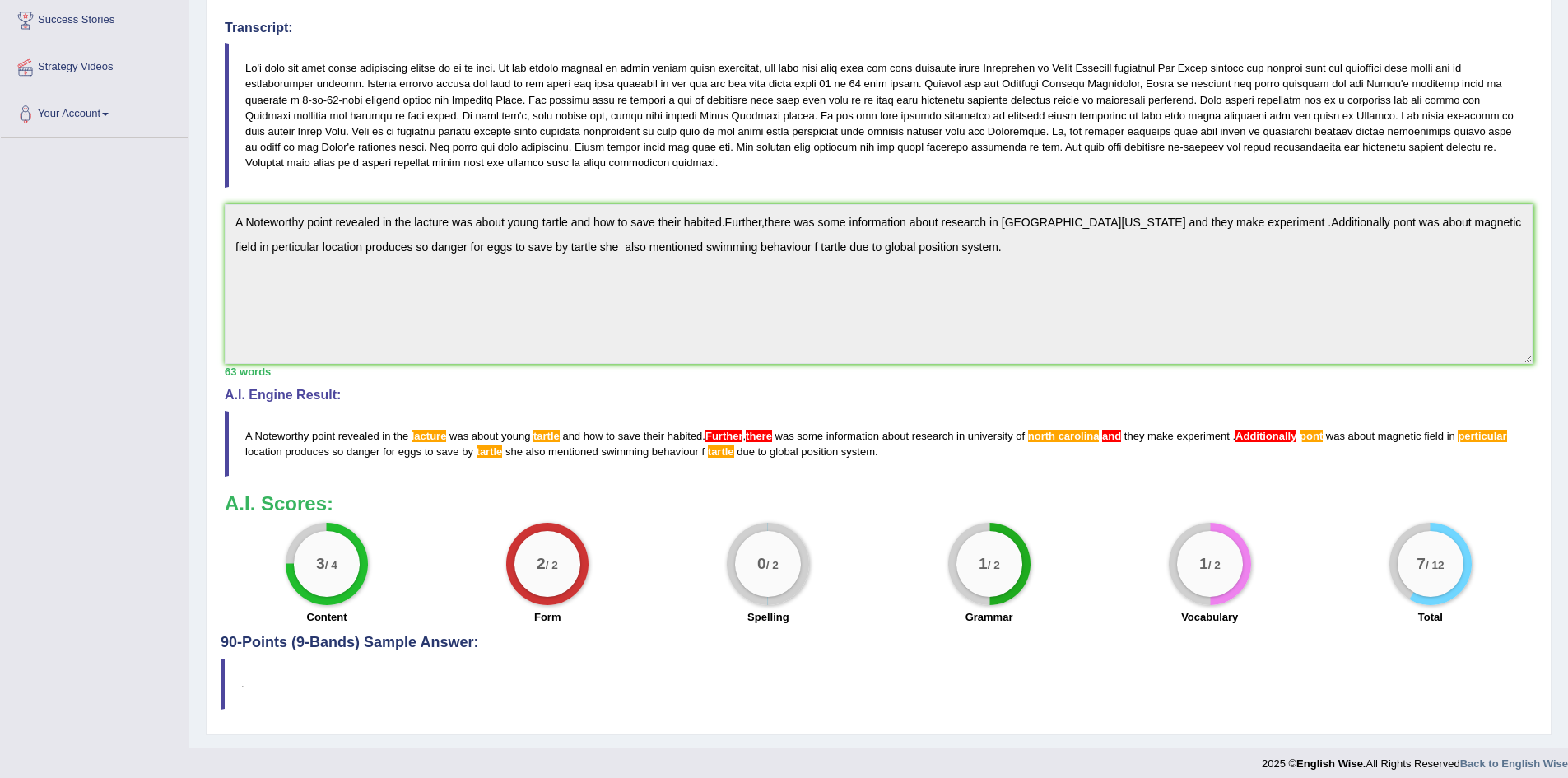
scroll to position [282, 0]
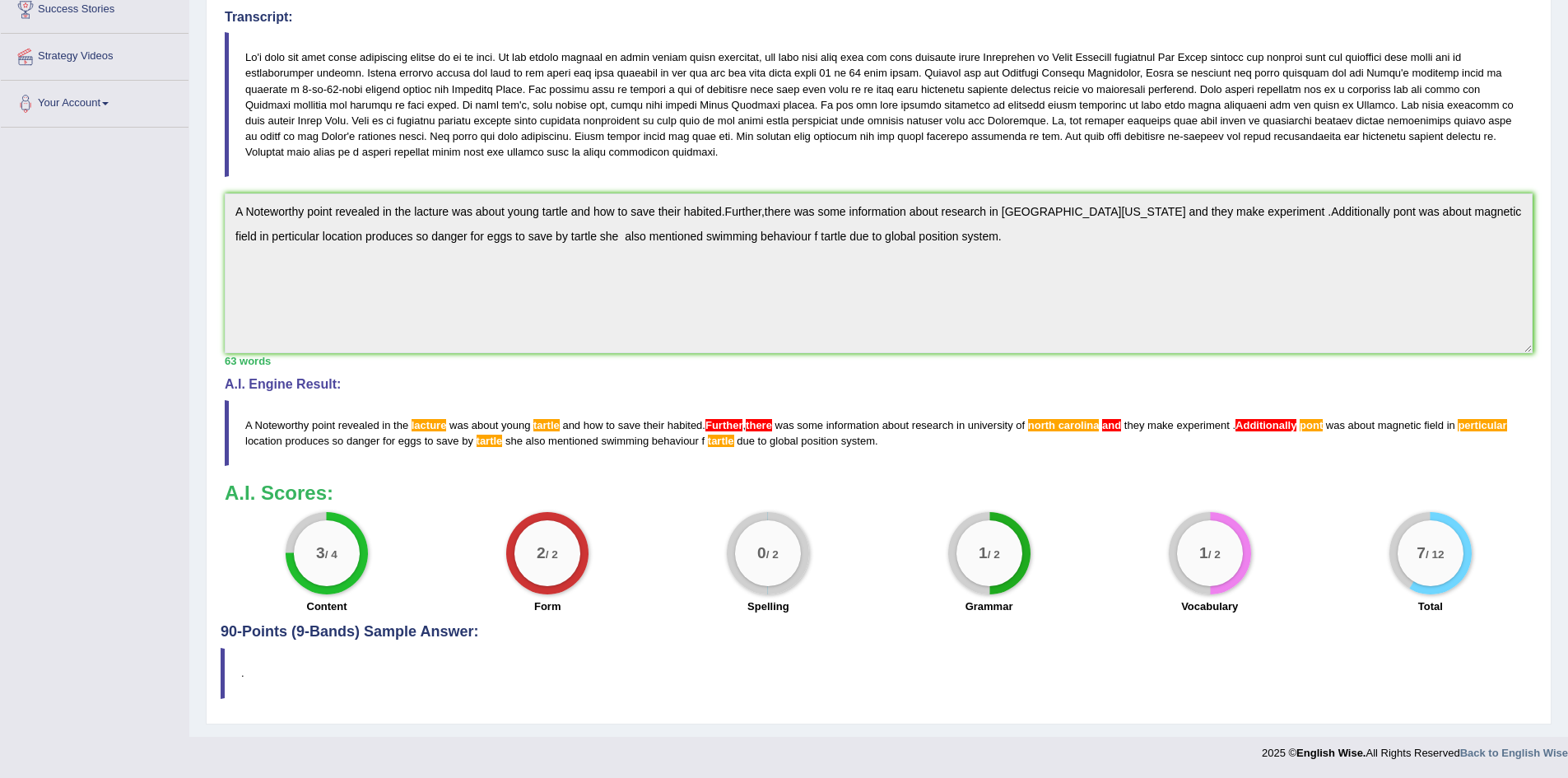
click at [330, 539] on div "3 / 4" at bounding box center [327, 553] width 66 height 66
click at [331, 539] on div "3 / 4" at bounding box center [327, 553] width 66 height 66
click at [556, 543] on div "2 / 2" at bounding box center [547, 553] width 66 height 66
click at [778, 536] on div "0 / 2" at bounding box center [768, 553] width 66 height 66
click at [956, 543] on div "1 / 2" at bounding box center [990, 553] width 82 height 82
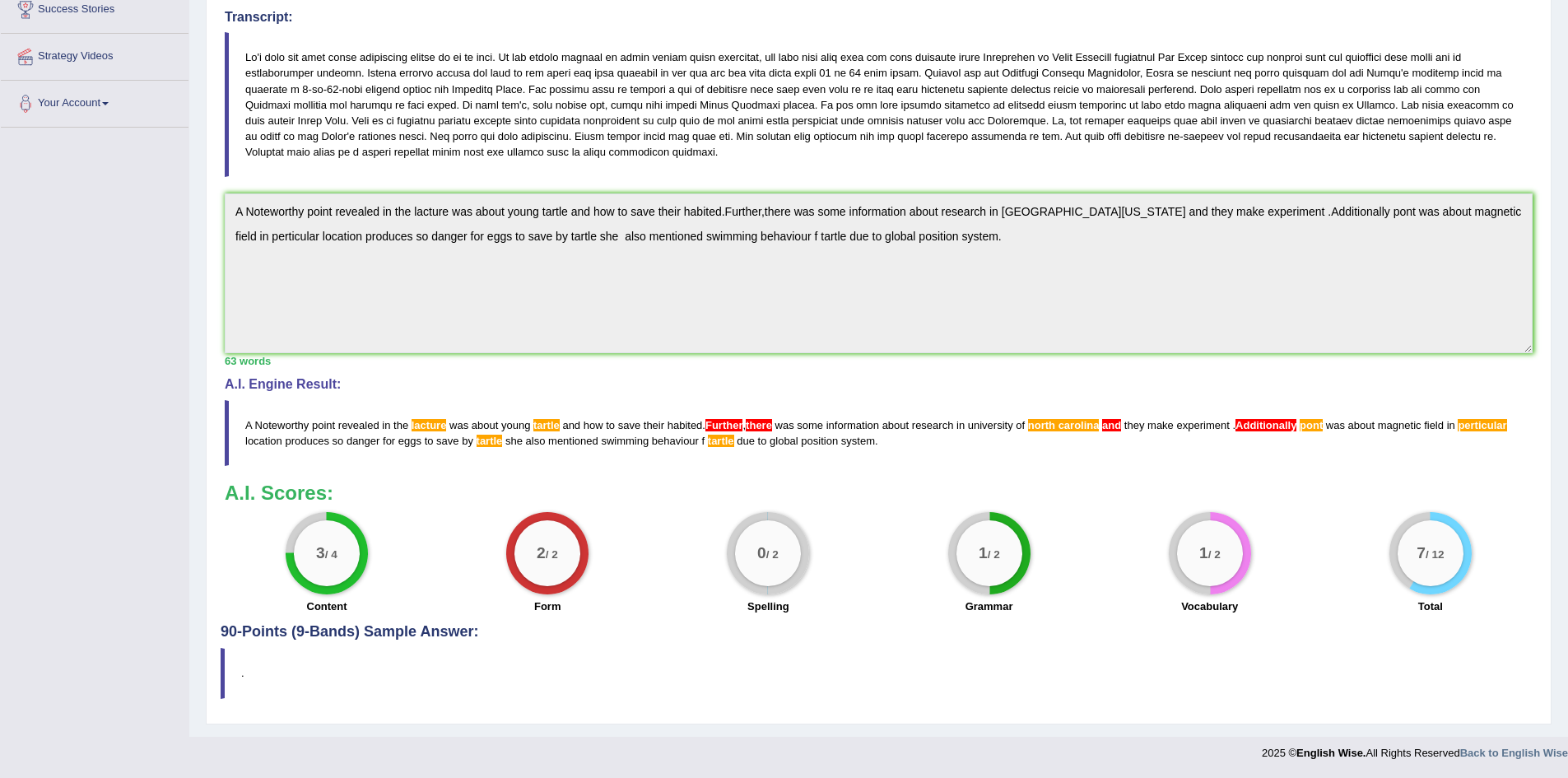
click at [1239, 538] on div "1 / 2" at bounding box center [1210, 553] width 66 height 66
click at [1424, 554] on big "7" at bounding box center [1422, 552] width 9 height 18
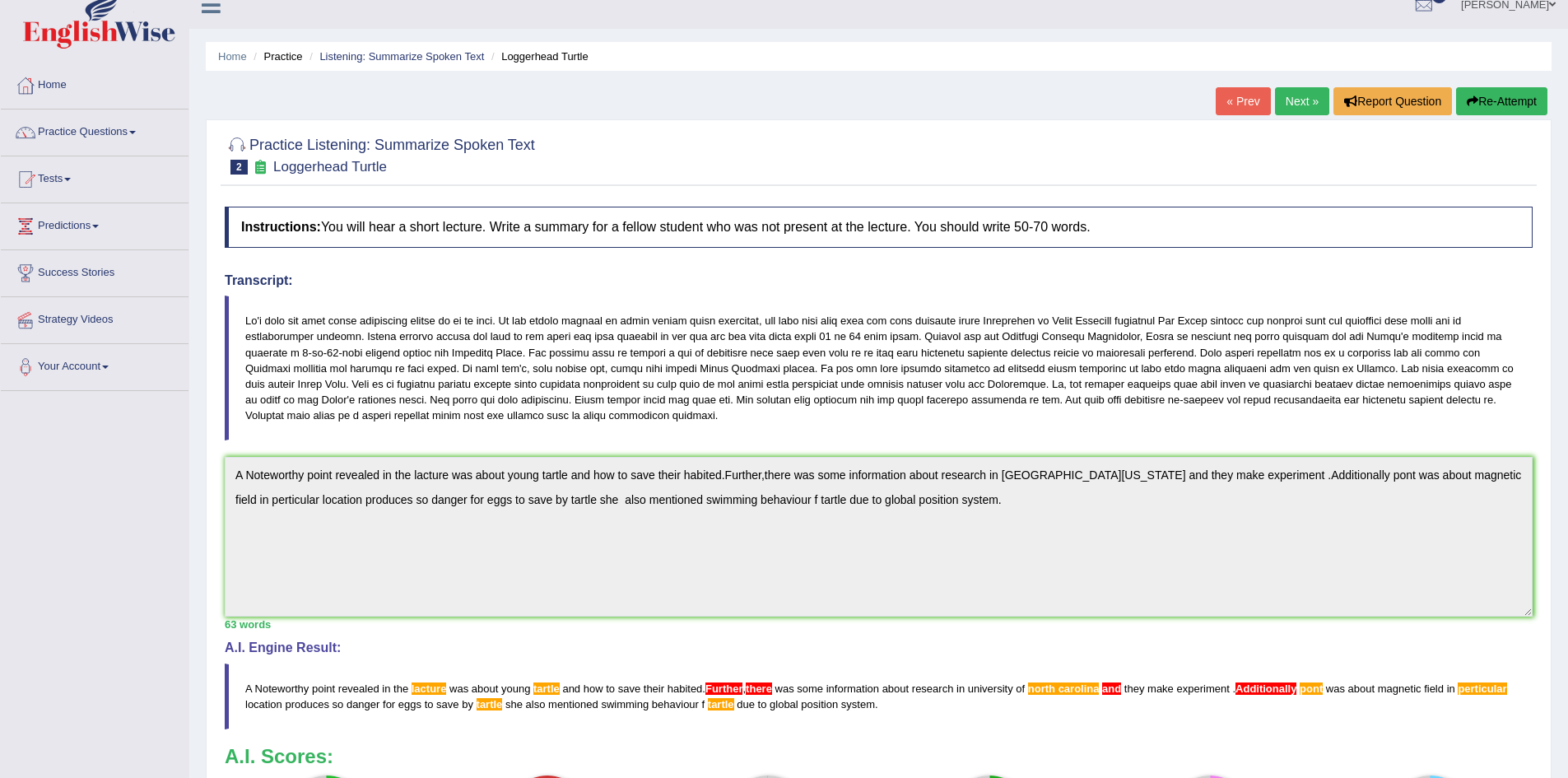
scroll to position [0, 0]
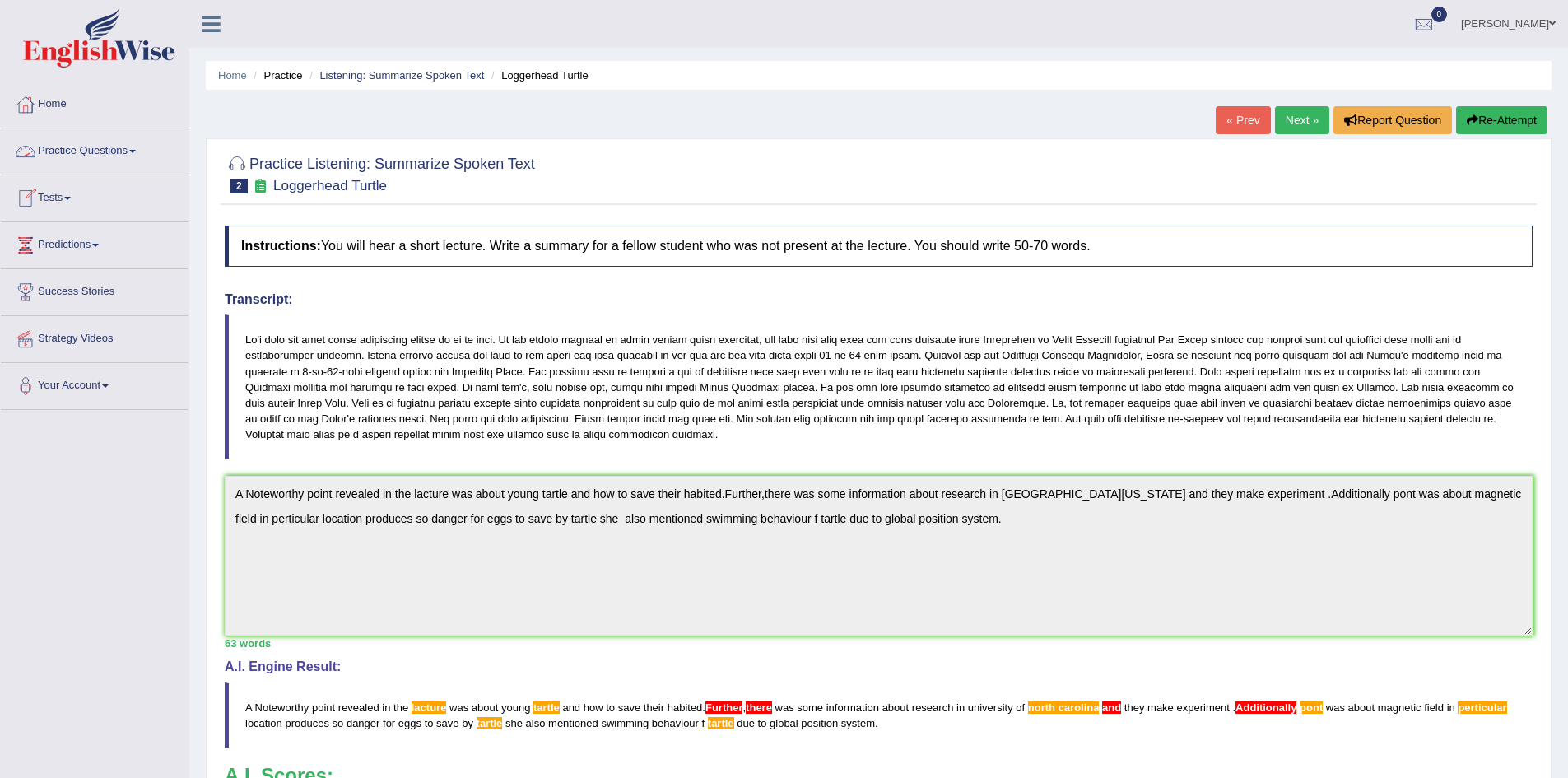
click at [92, 144] on link "Practice Questions" at bounding box center [95, 149] width 188 height 41
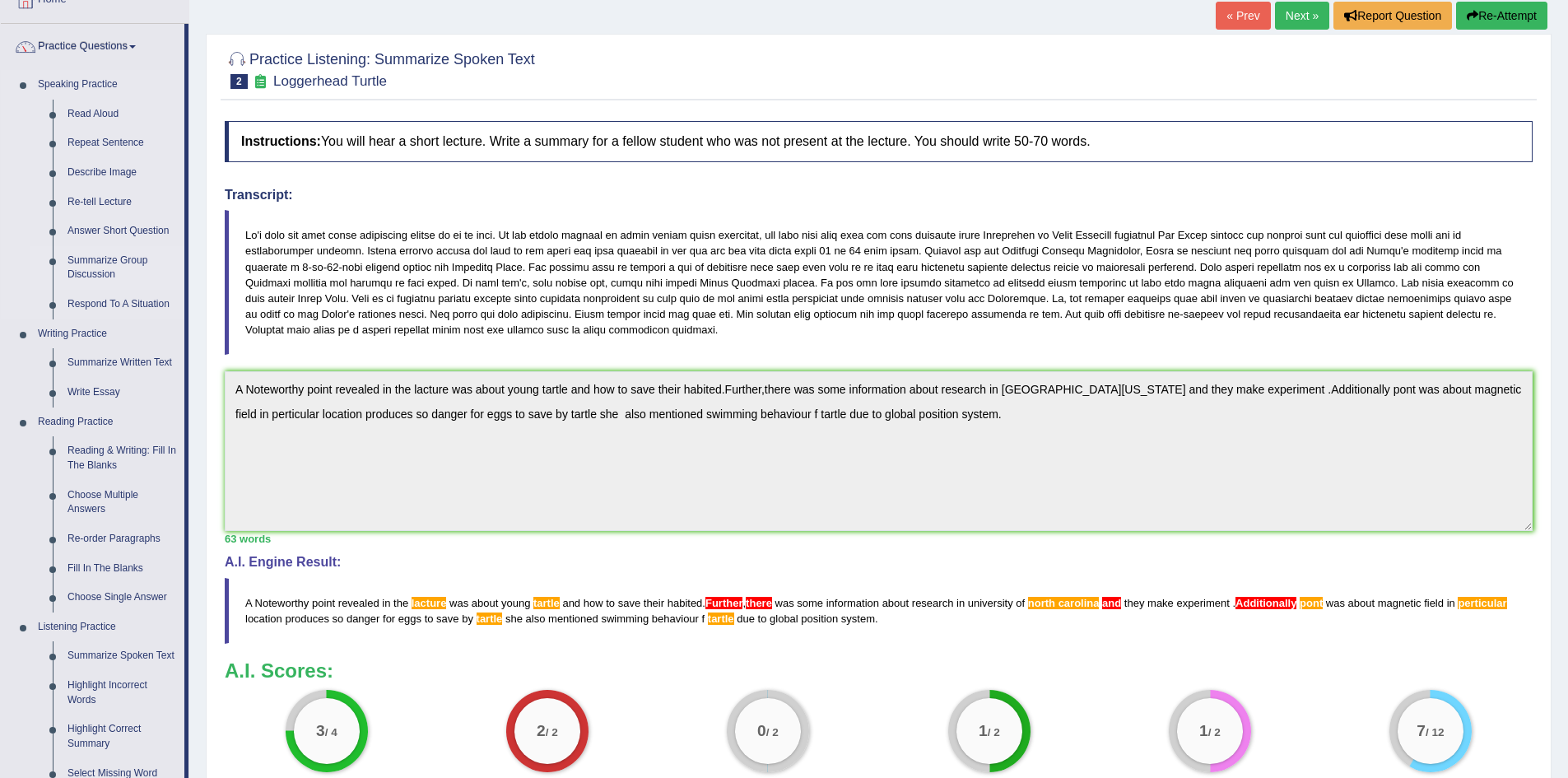
scroll to position [512, 0]
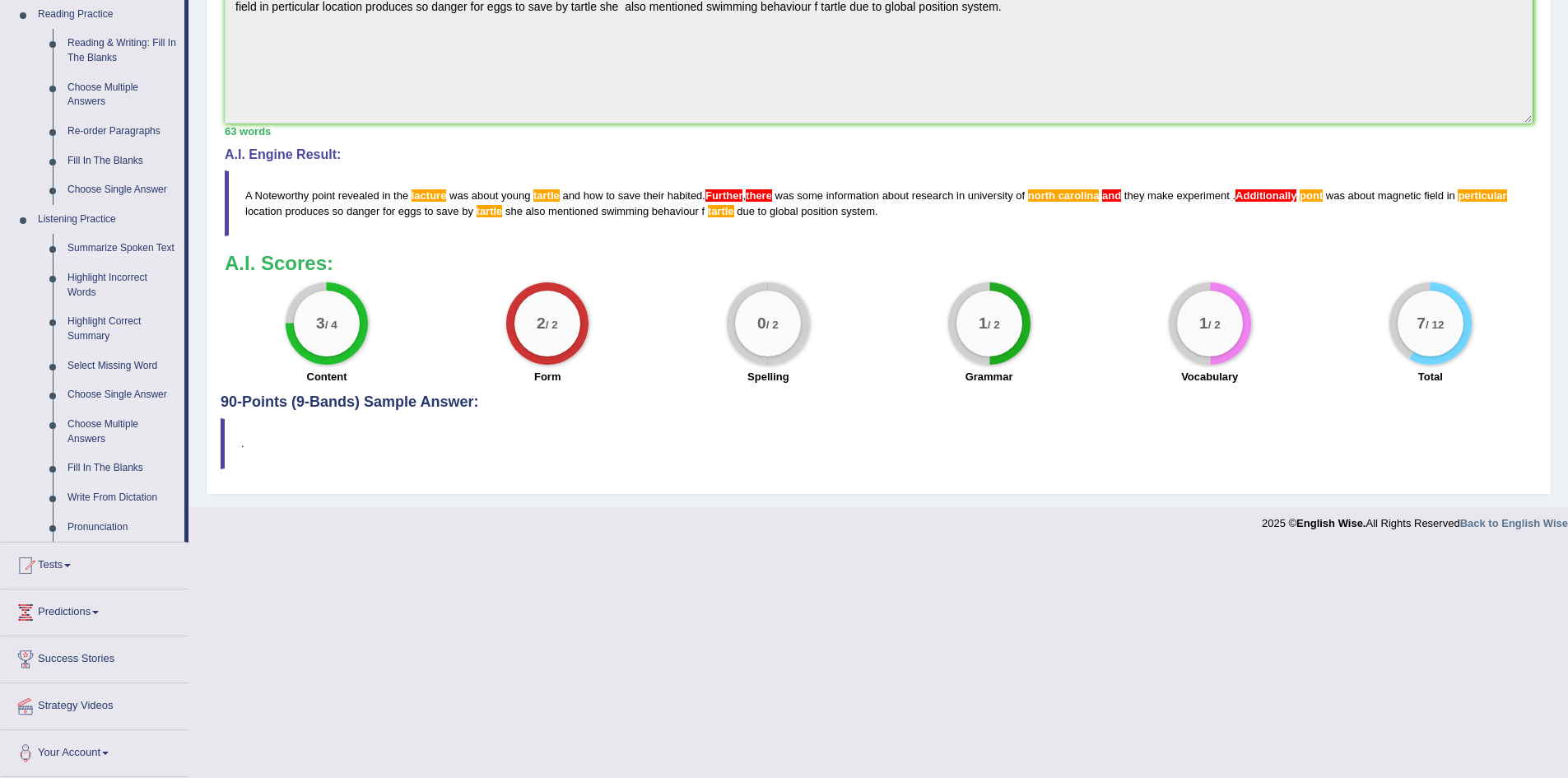
click at [111, 244] on link "Summarize Spoken Text" at bounding box center [123, 248] width 125 height 30
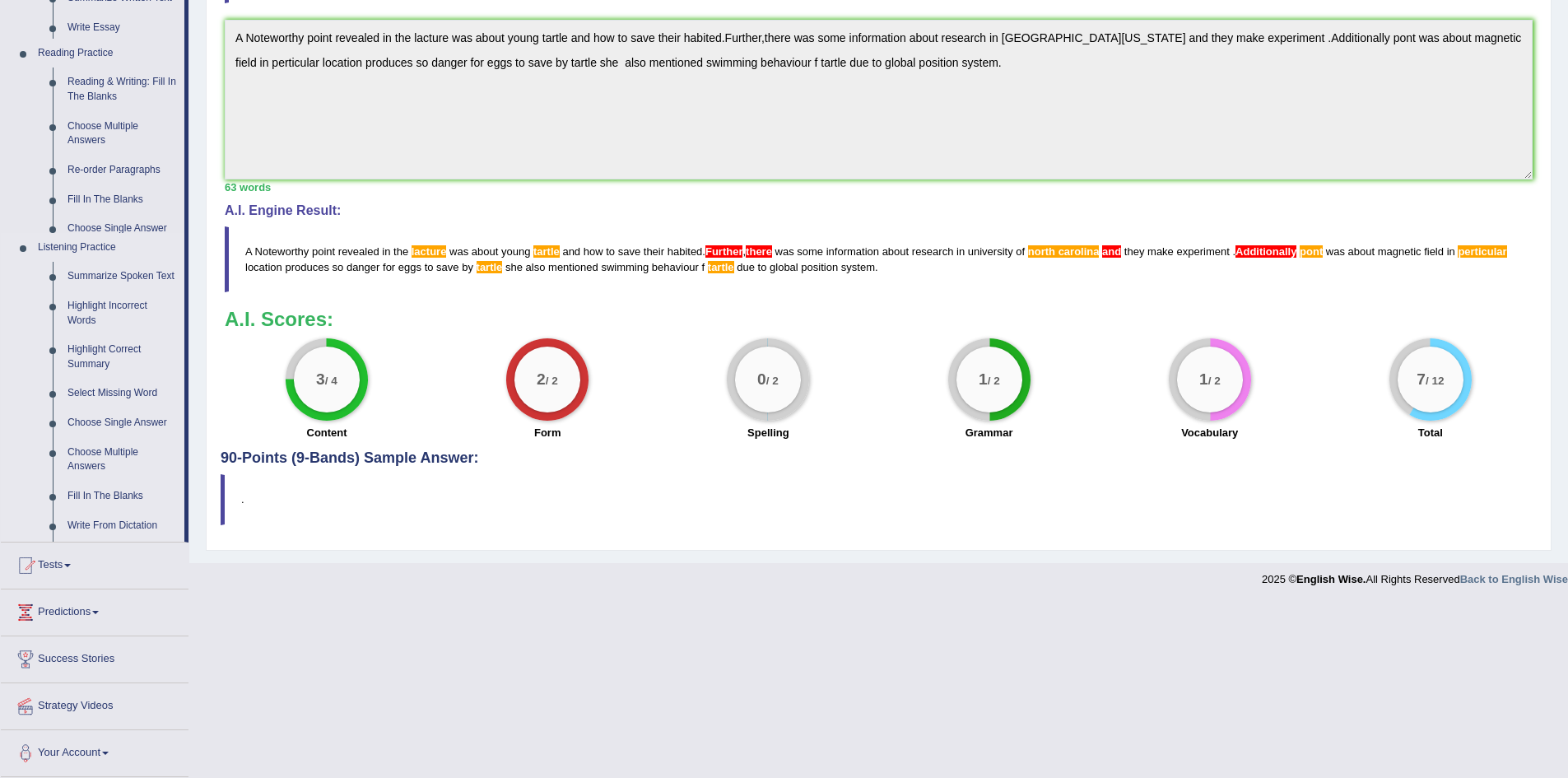
scroll to position [282, 0]
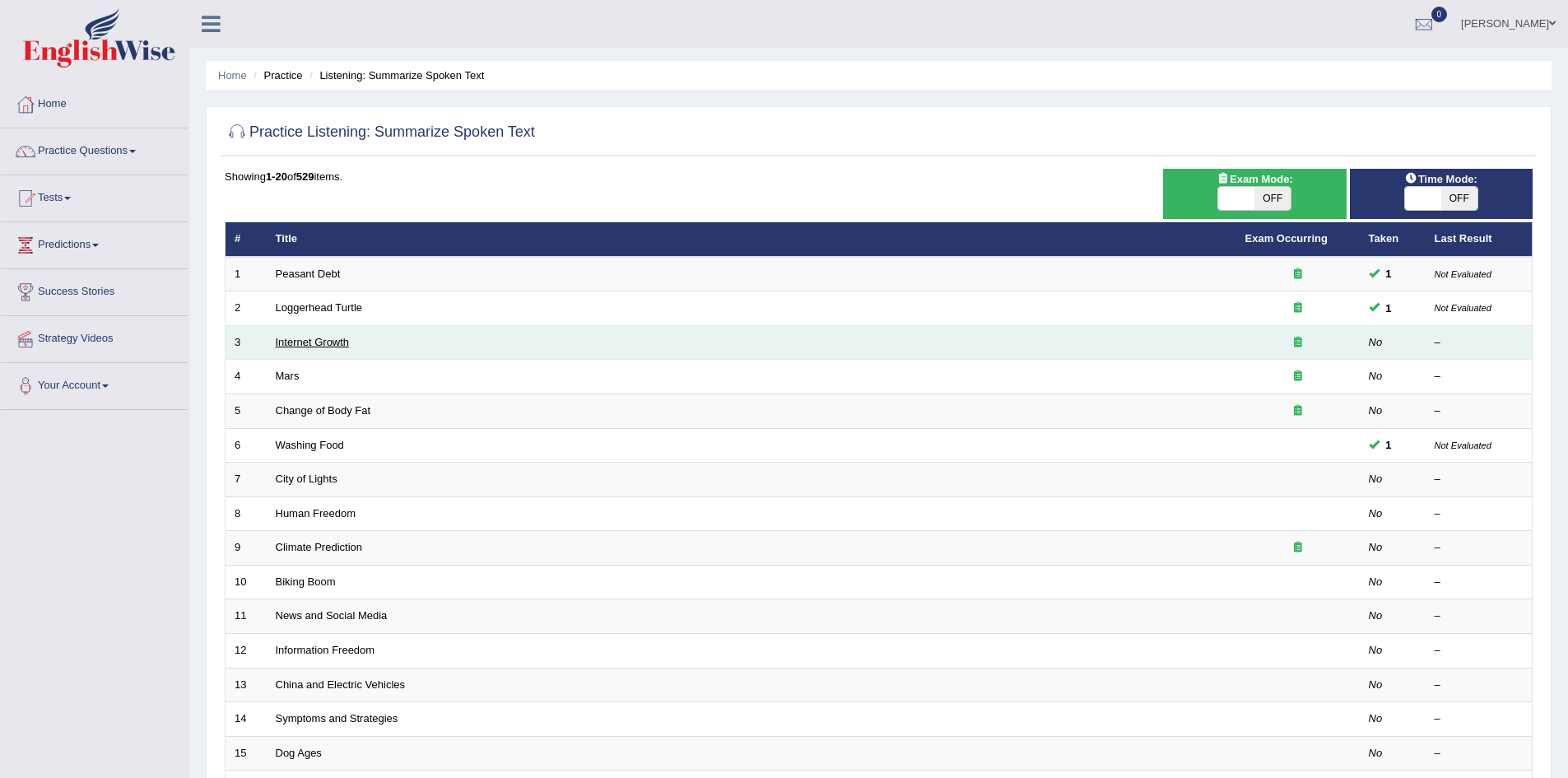
click at [317, 342] on link "Internet Growth" at bounding box center [313, 342] width 74 height 12
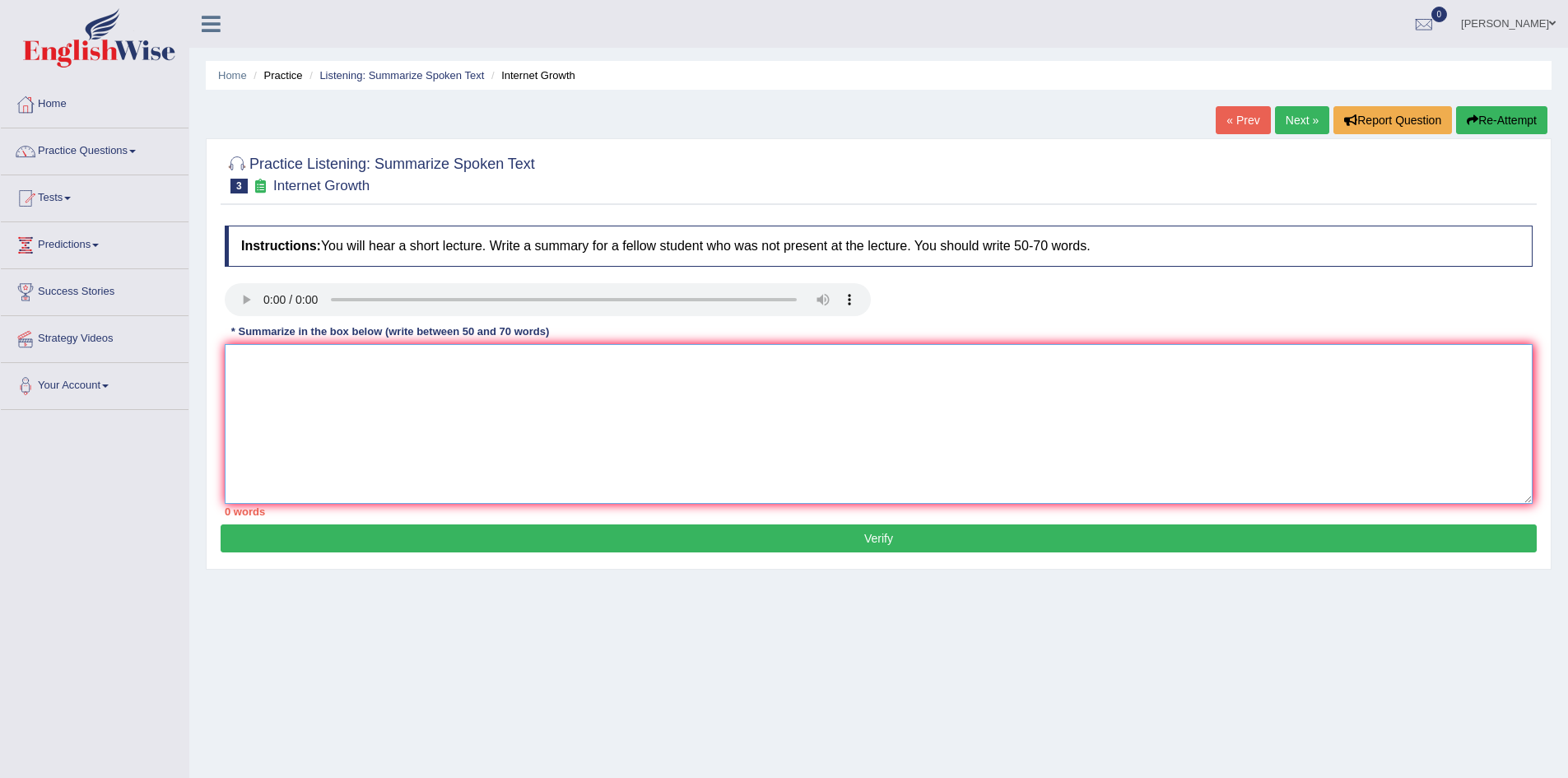
click at [274, 373] on textarea at bounding box center [878, 424] width 1308 height 160
type textarea "a"
click at [517, 363] on textarea "A Noteworthy point revealed in the lacture was about Rapid expansion of internet" at bounding box center [878, 424] width 1308 height 160
click at [647, 363] on textarea "A Noteworthy point revealed in the lacture was about rapid expansion of internet" at bounding box center [878, 424] width 1308 height 160
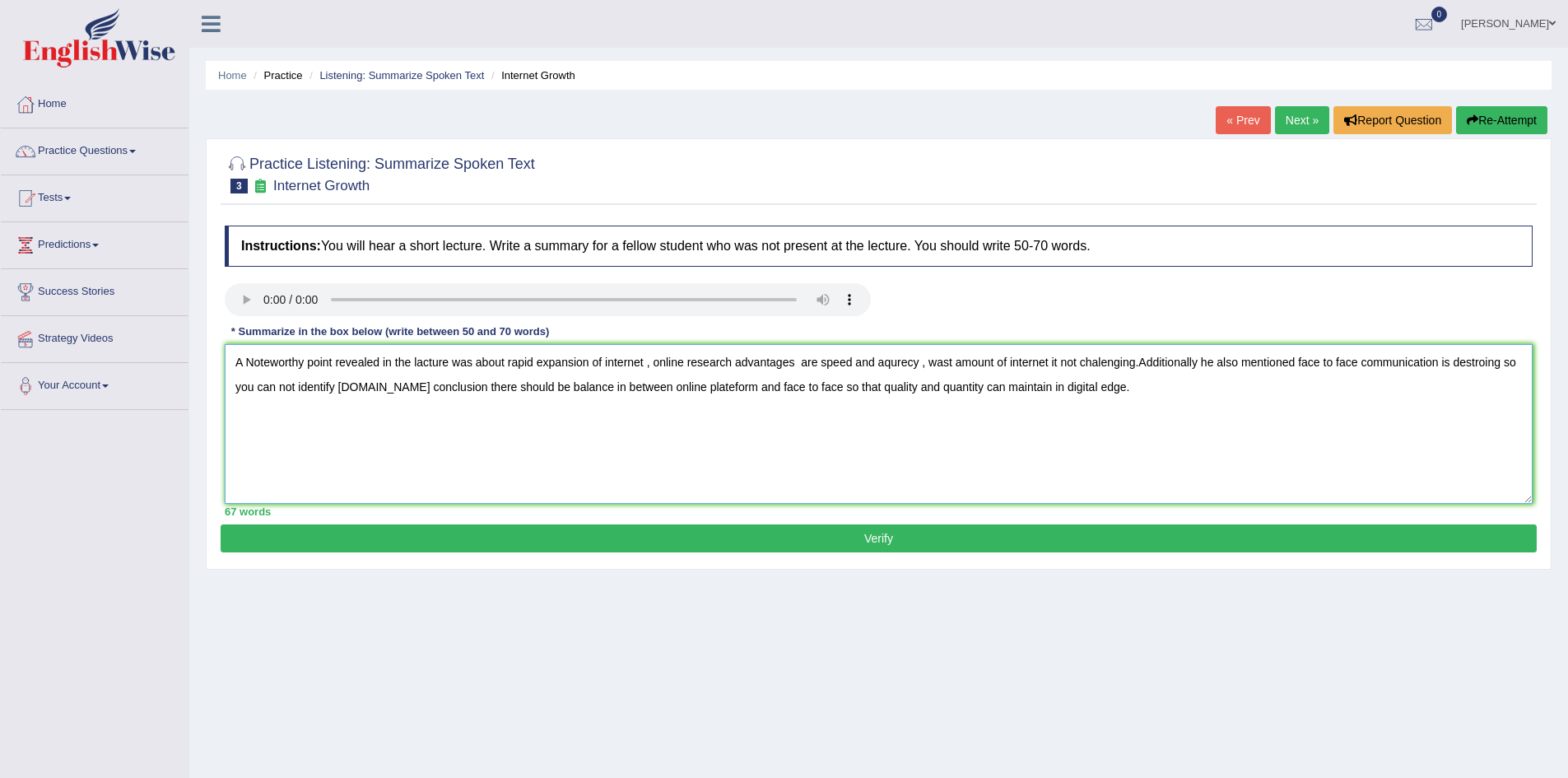
type textarea "A Noteworthy point revealed in the lacture was about rapid expansion of interne…"
click at [660, 534] on button "Verify" at bounding box center [879, 538] width 1317 height 28
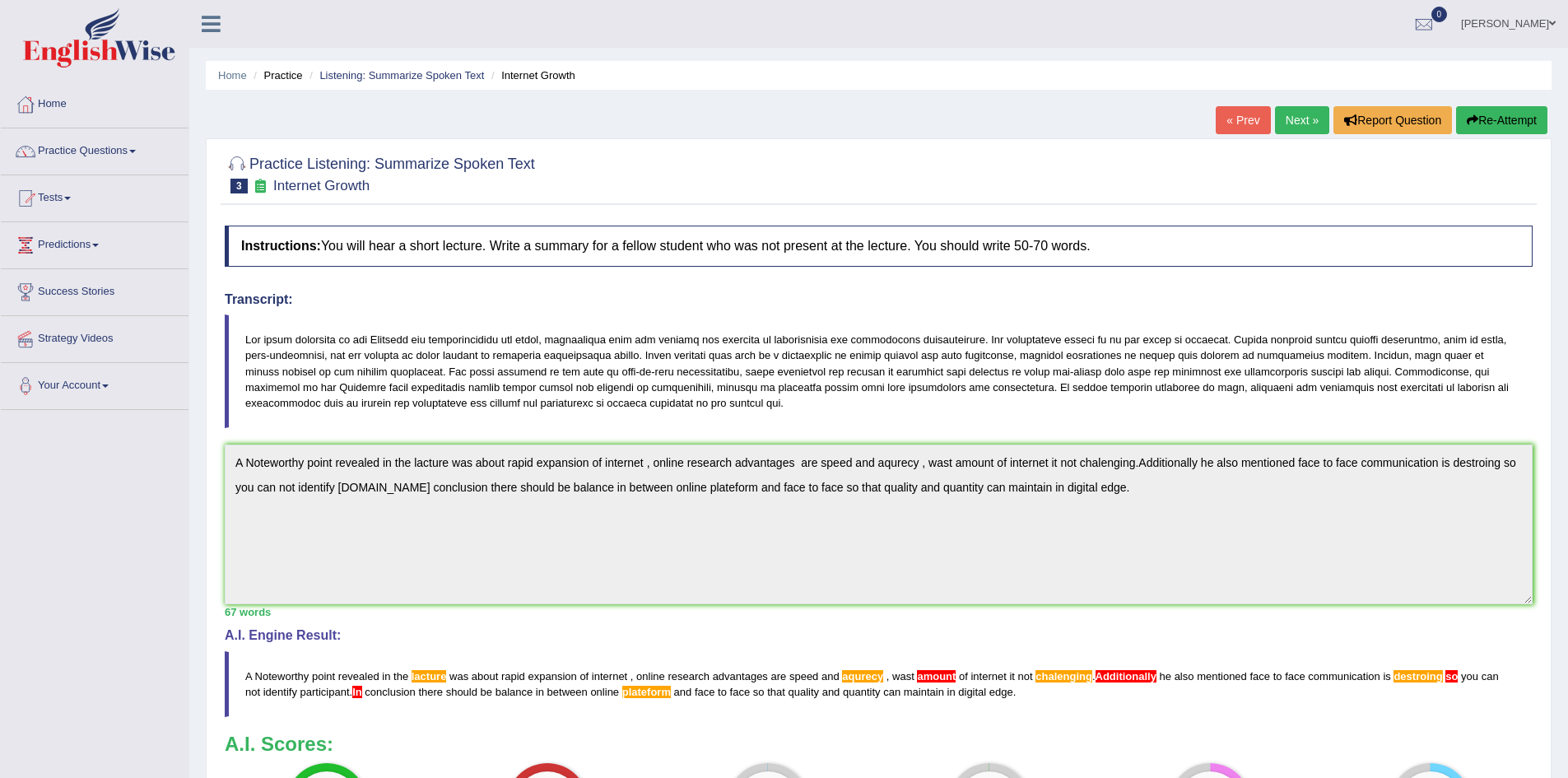
click at [1278, 117] on link "Next »" at bounding box center [1303, 120] width 54 height 28
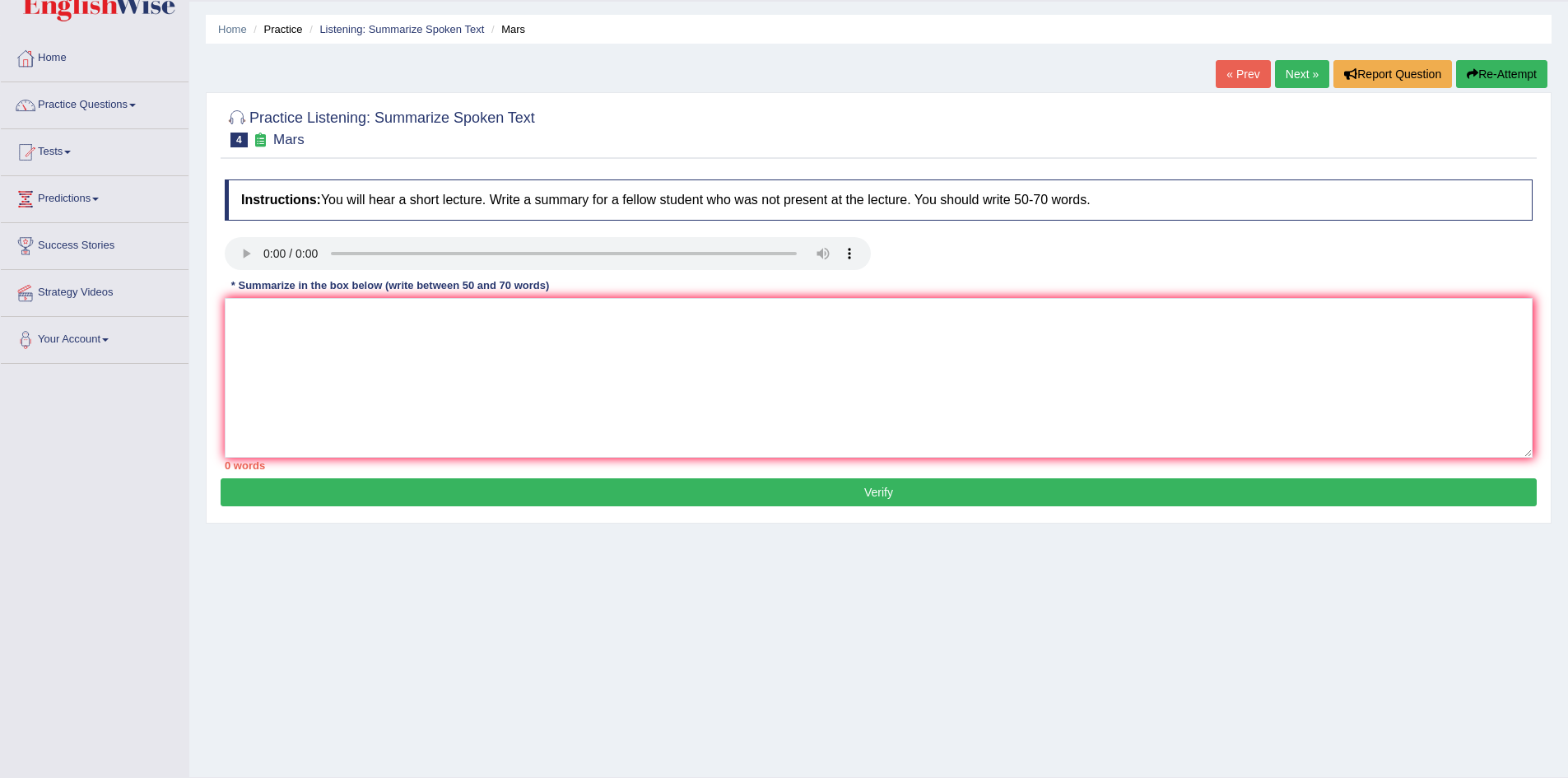
scroll to position [4, 0]
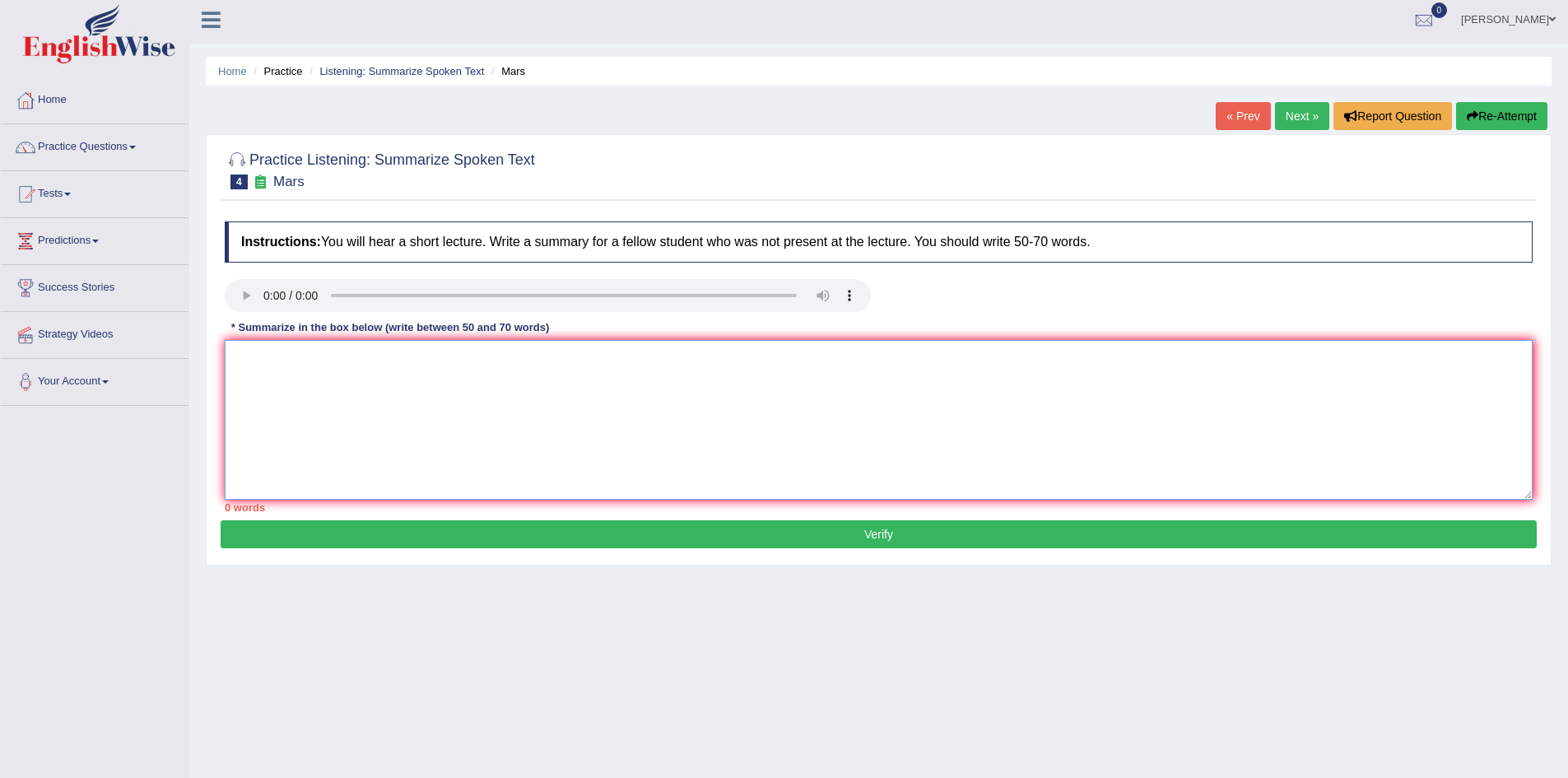
click at [277, 390] on textarea at bounding box center [878, 420] width 1308 height 160
type textarea "Q"
type textarea "A Noteworthy point revealed in the lacture was about mars which is second small…"
click at [1539, 17] on link "[PERSON_NAME]" at bounding box center [1508, 18] width 119 height 43
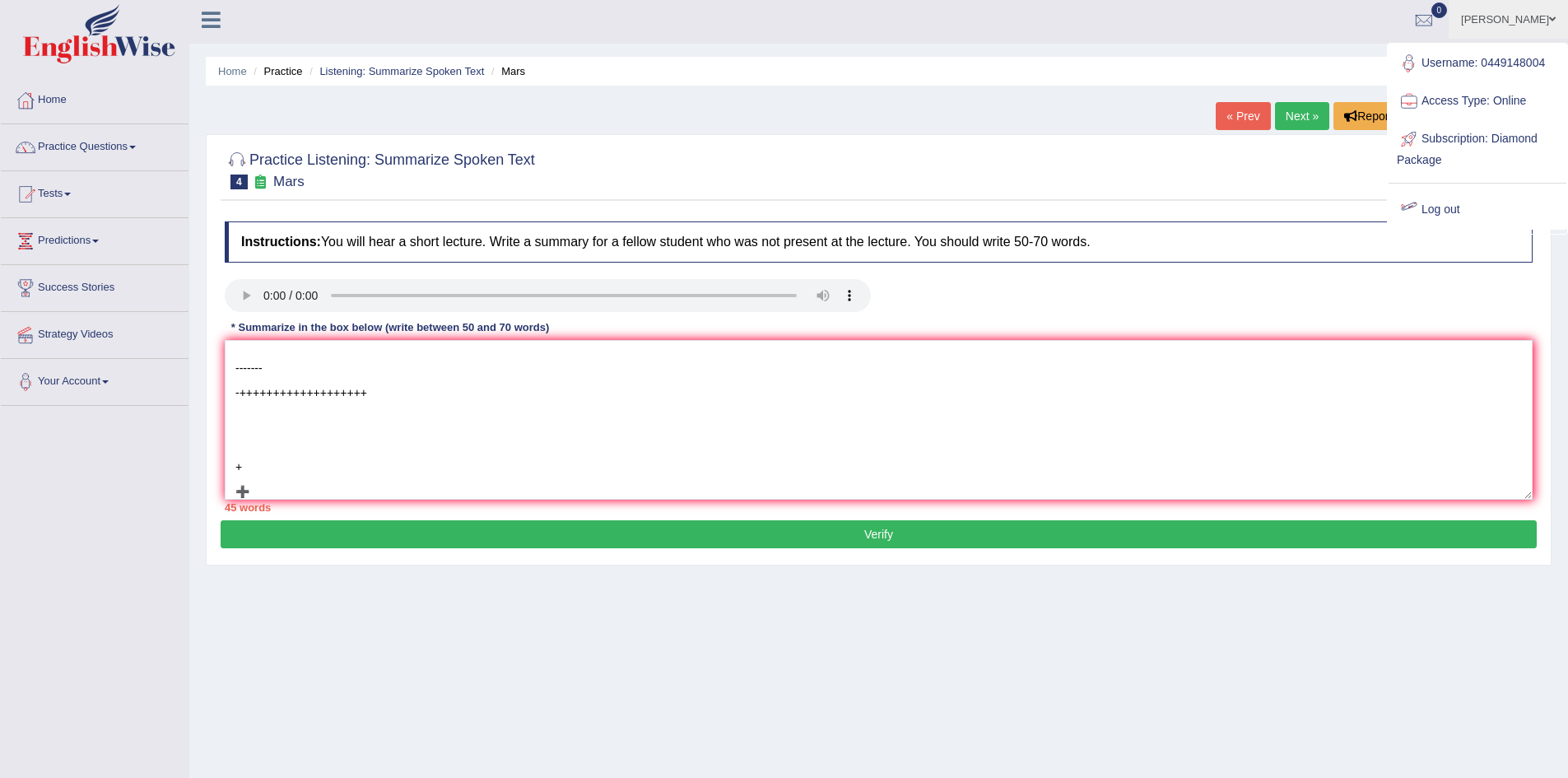
click at [1441, 209] on link "Log out" at bounding box center [1478, 209] width 178 height 38
